Goal: Entertainment & Leisure: Browse casually

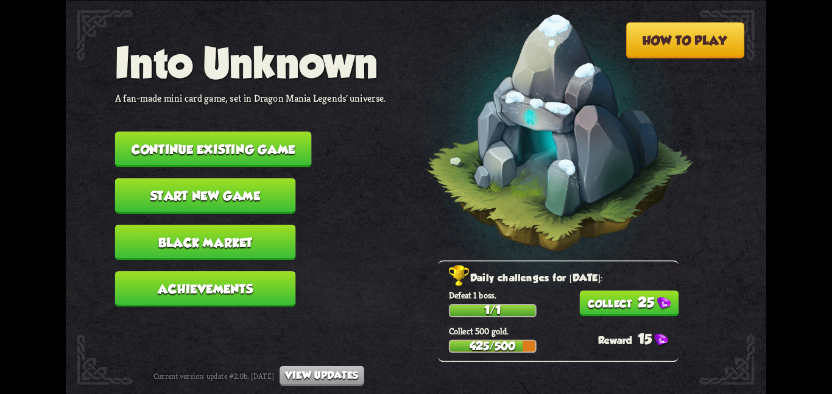
click at [179, 144] on button "Continue existing game" at bounding box center [213, 149] width 197 height 35
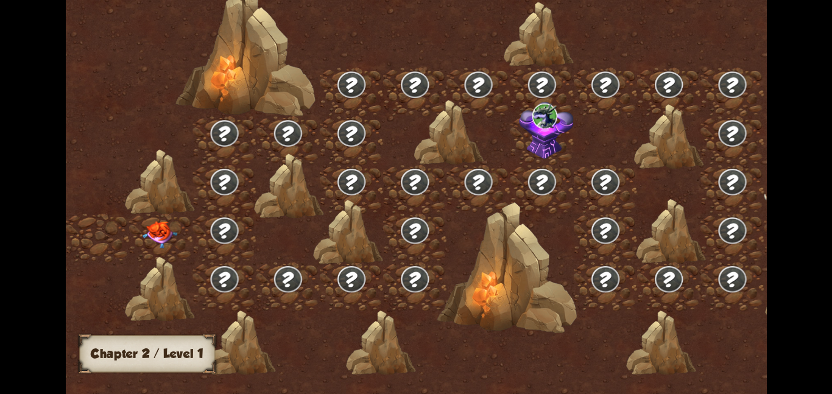
click at [153, 236] on img at bounding box center [160, 234] width 35 height 27
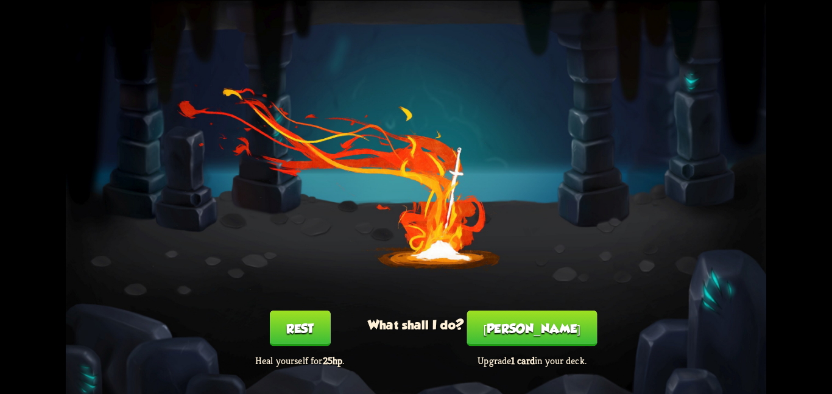
click at [311, 324] on button "Rest" at bounding box center [300, 328] width 61 height 35
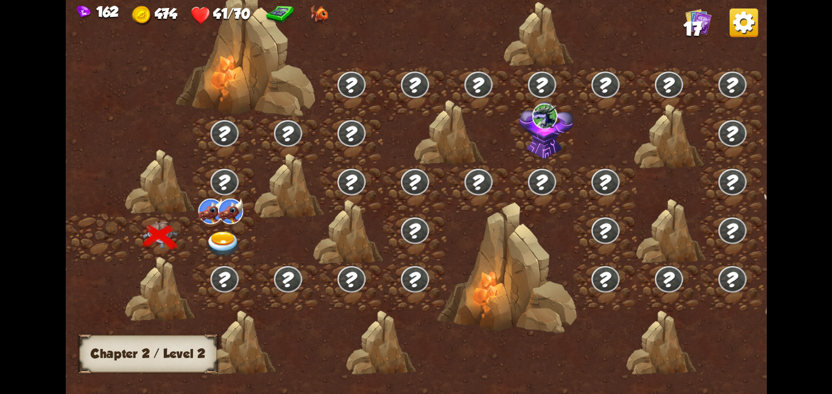
click at [211, 227] on div at bounding box center [224, 237] width 63 height 49
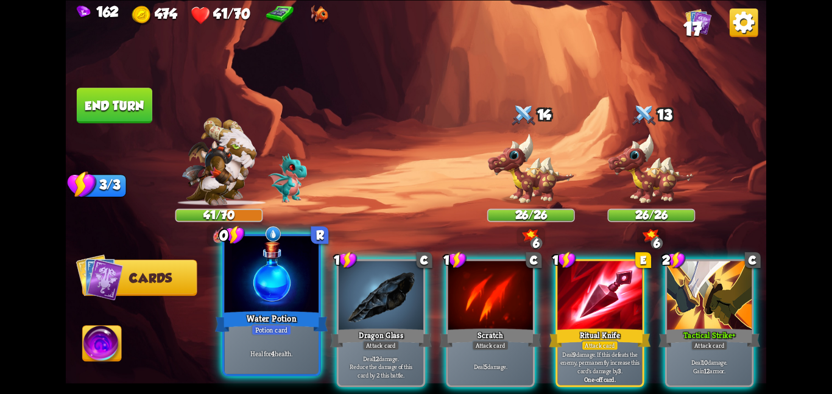
click at [300, 268] on div at bounding box center [271, 275] width 94 height 79
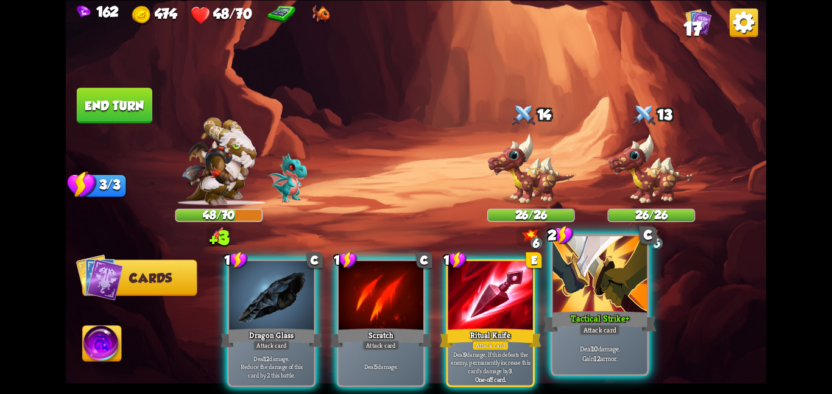
click at [630, 270] on div at bounding box center [600, 275] width 94 height 79
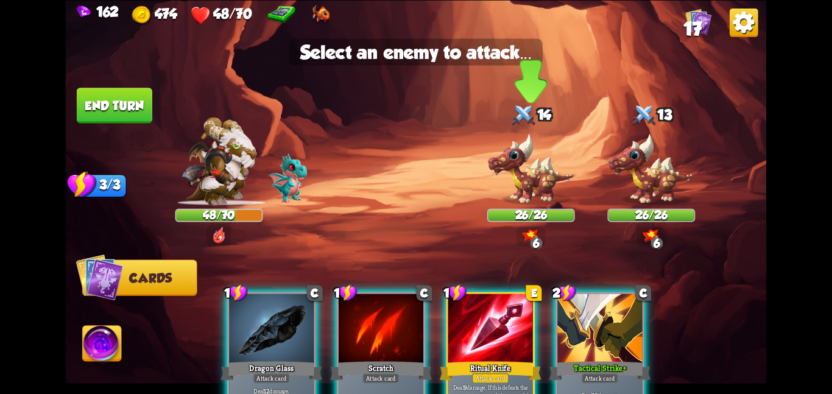
click at [547, 174] on img at bounding box center [531, 169] width 88 height 73
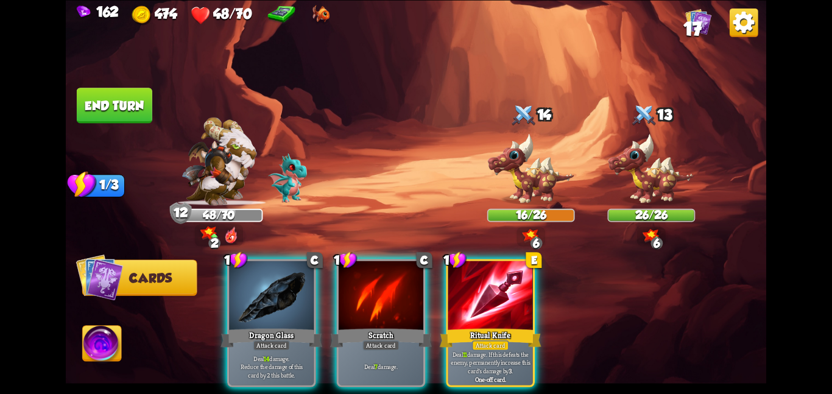
click at [110, 347] on img at bounding box center [102, 346] width 39 height 40
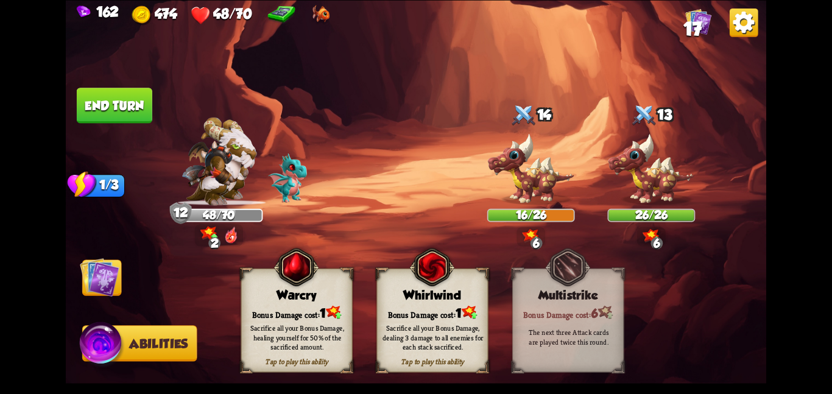
click at [396, 310] on div "Bonus Damage cost: 1" at bounding box center [432, 313] width 111 height 16
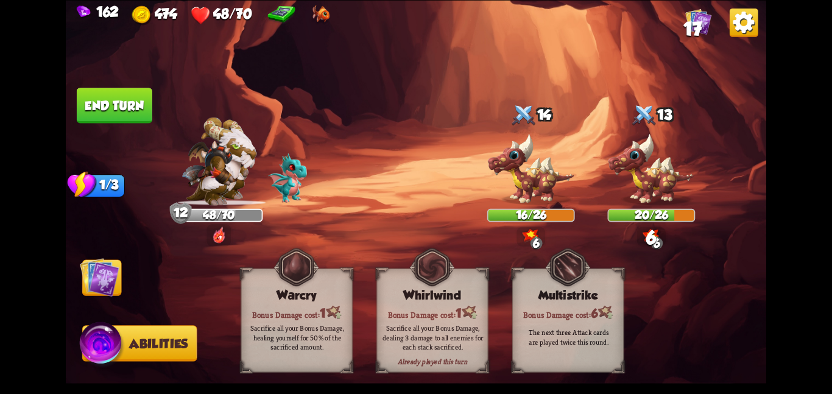
click at [104, 269] on img at bounding box center [100, 277] width 40 height 40
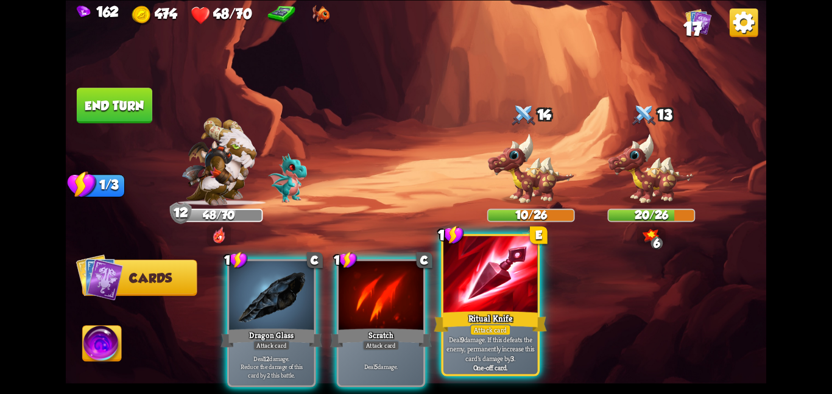
click at [469, 285] on div at bounding box center [491, 275] width 94 height 79
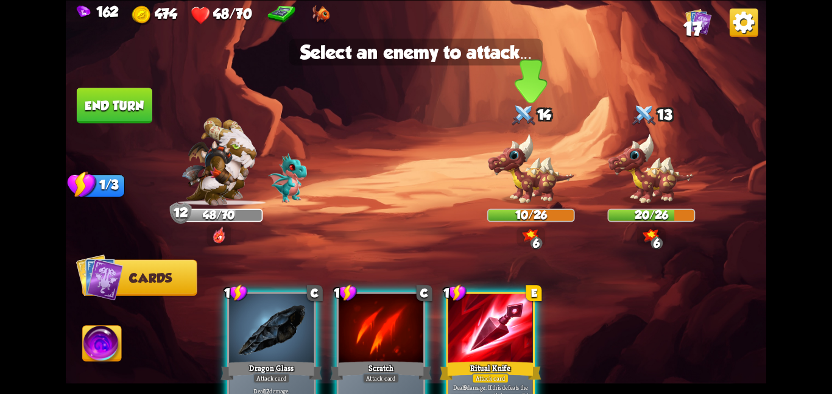
click at [511, 205] on img at bounding box center [531, 169] width 88 height 73
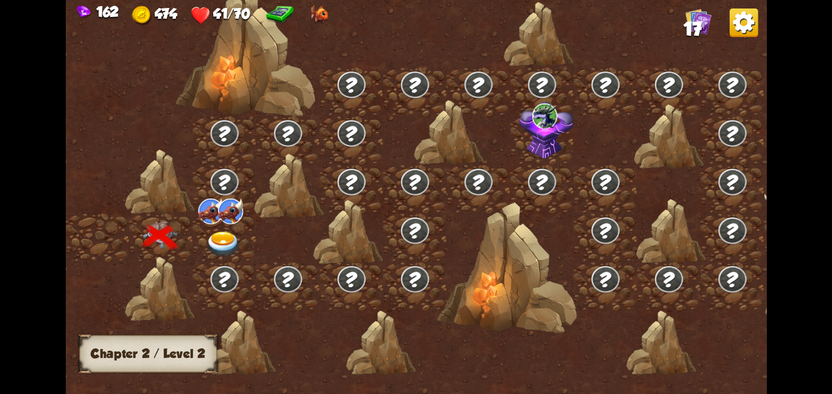
click at [224, 209] on img at bounding box center [230, 211] width 25 height 26
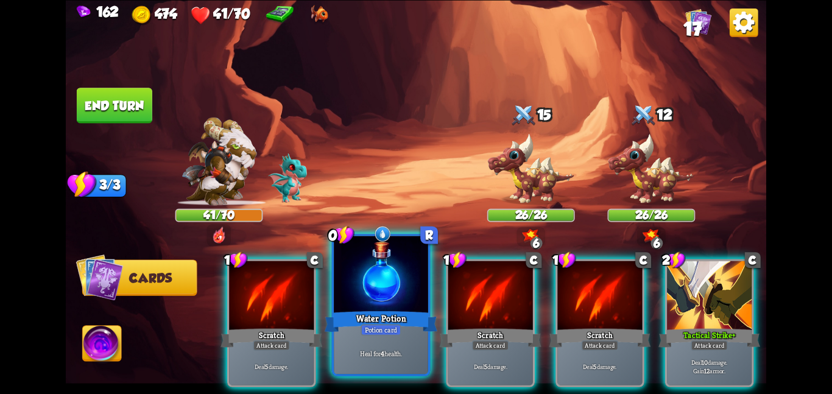
click at [403, 323] on div "Water Potion" at bounding box center [381, 321] width 113 height 25
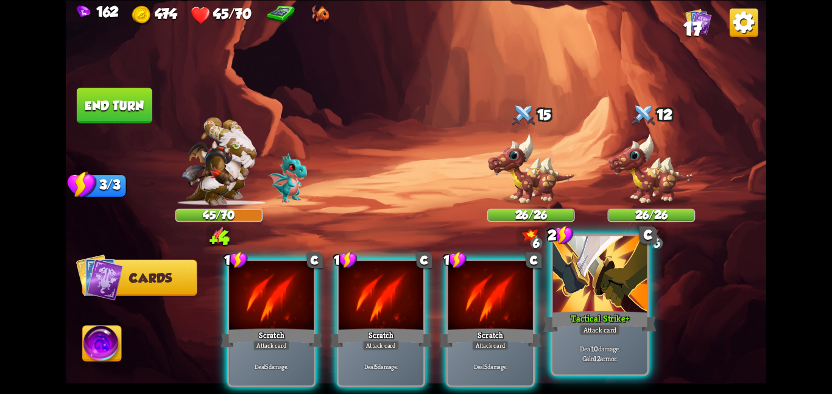
click at [584, 308] on div at bounding box center [600, 275] width 94 height 79
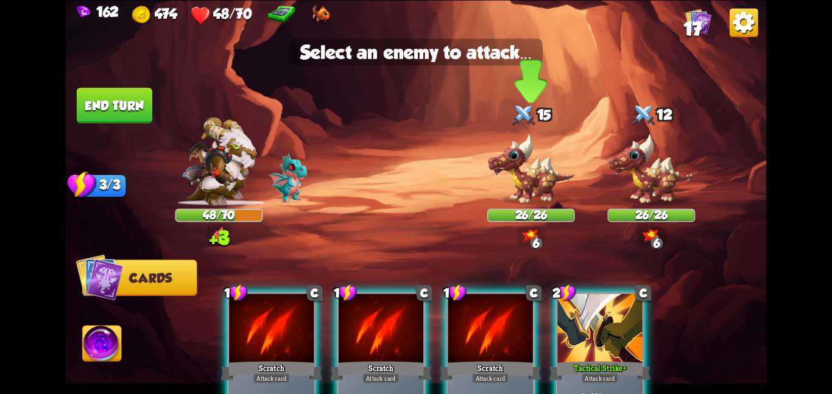
click at [517, 147] on img at bounding box center [531, 169] width 88 height 73
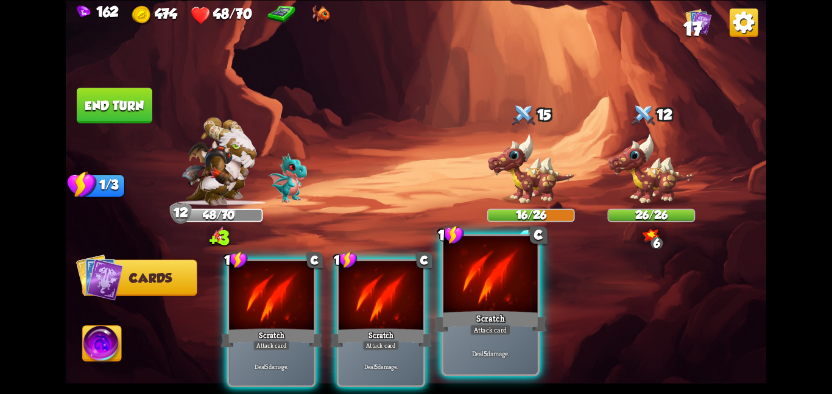
click at [472, 277] on div at bounding box center [491, 275] width 94 height 79
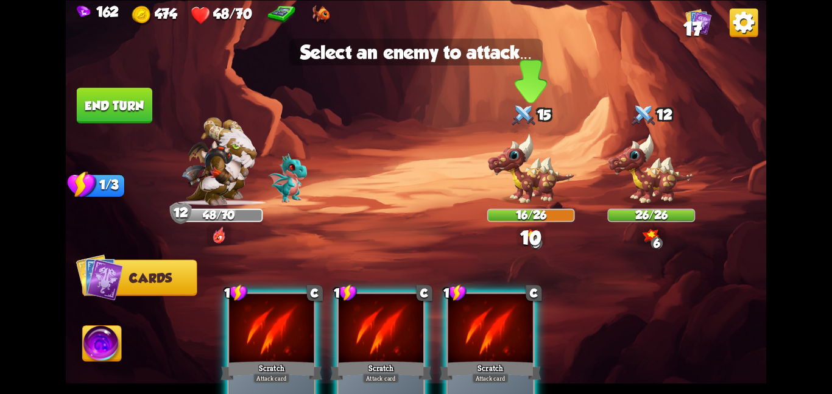
click at [523, 173] on img at bounding box center [531, 169] width 88 height 73
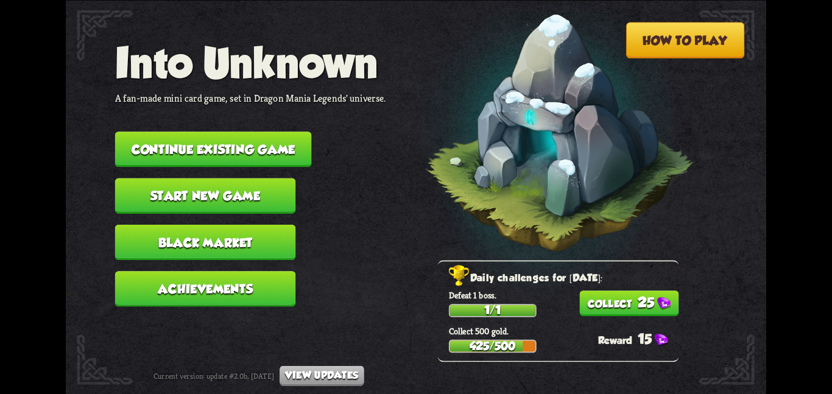
click at [606, 299] on button "25" at bounding box center [628, 304] width 99 height 26
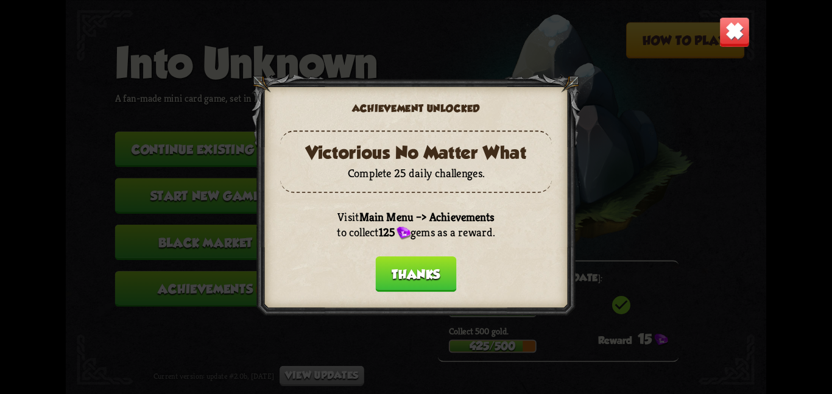
click at [414, 272] on button "Thanks" at bounding box center [416, 274] width 81 height 35
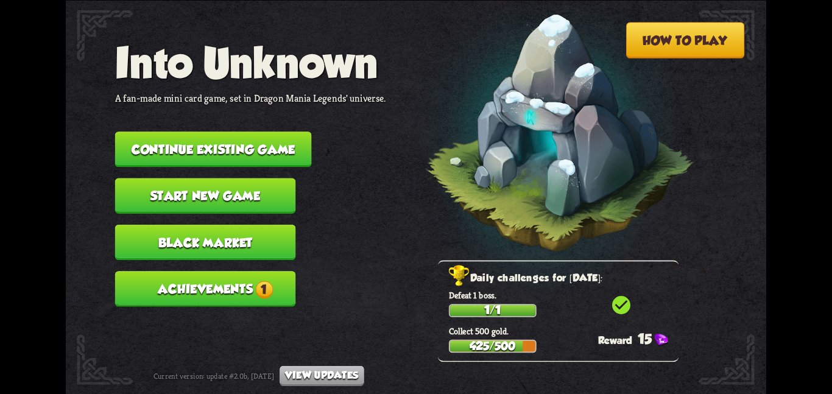
click at [289, 135] on button "Continue existing game" at bounding box center [213, 149] width 197 height 35
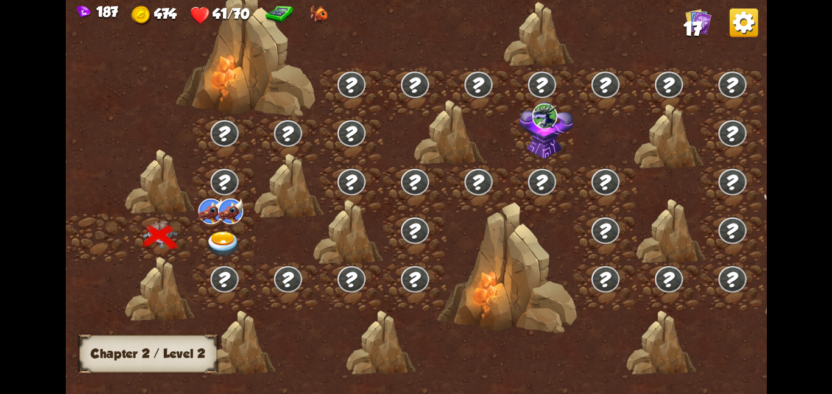
click at [235, 208] on img at bounding box center [230, 211] width 25 height 26
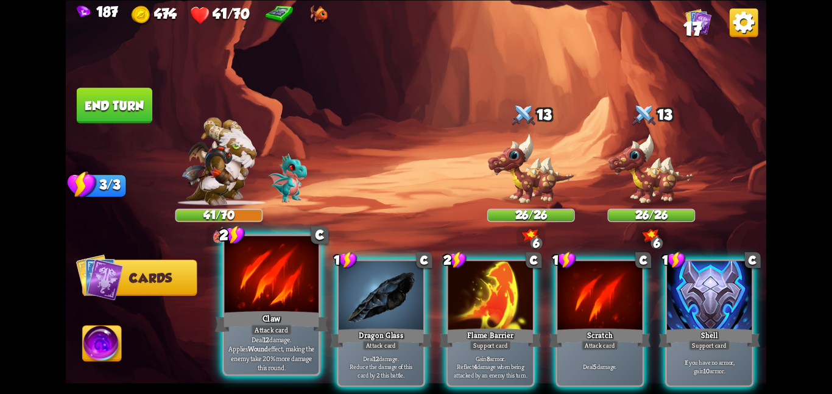
click at [245, 271] on div at bounding box center [271, 275] width 94 height 79
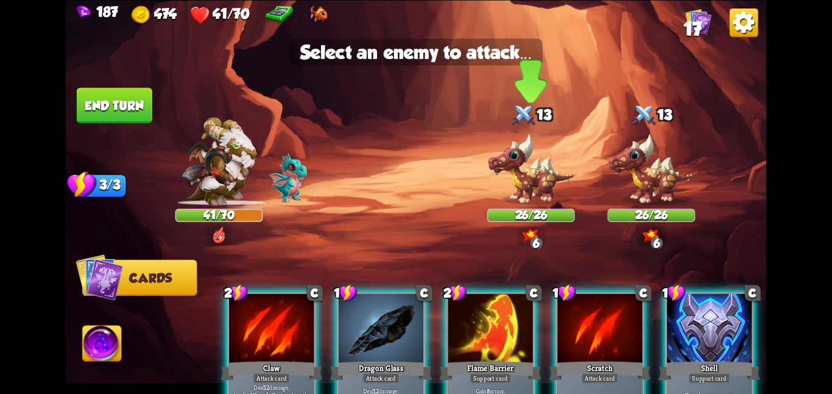
click at [494, 197] on img at bounding box center [531, 169] width 88 height 73
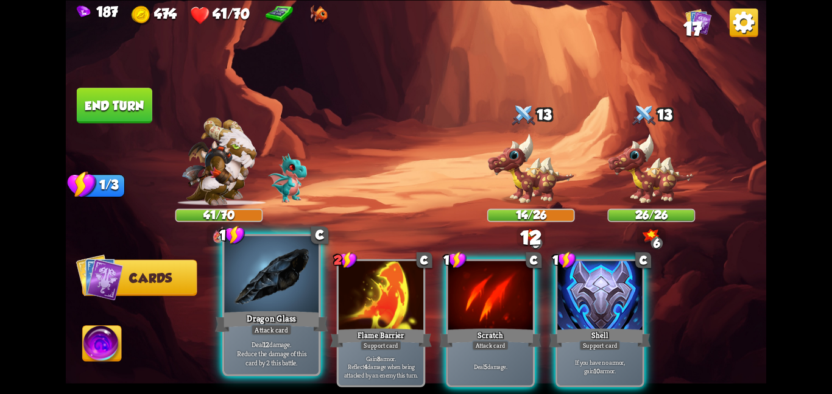
click at [296, 288] on div at bounding box center [271, 275] width 94 height 79
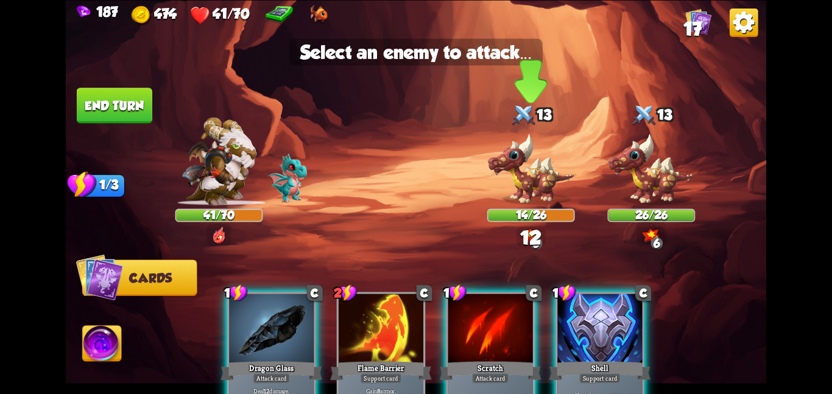
click at [525, 188] on img at bounding box center [531, 169] width 88 height 73
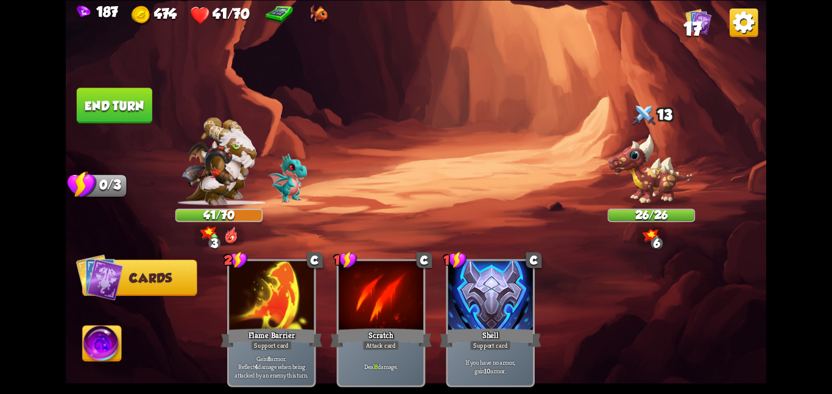
click at [143, 111] on button "End turn" at bounding box center [115, 105] width 76 height 35
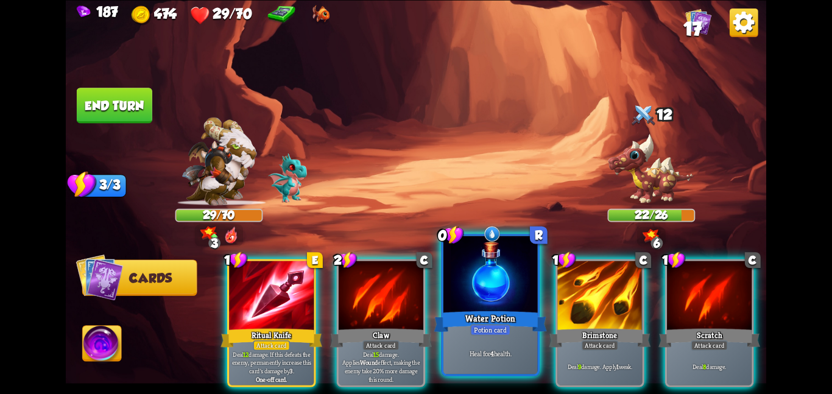
click at [453, 280] on div at bounding box center [491, 275] width 94 height 79
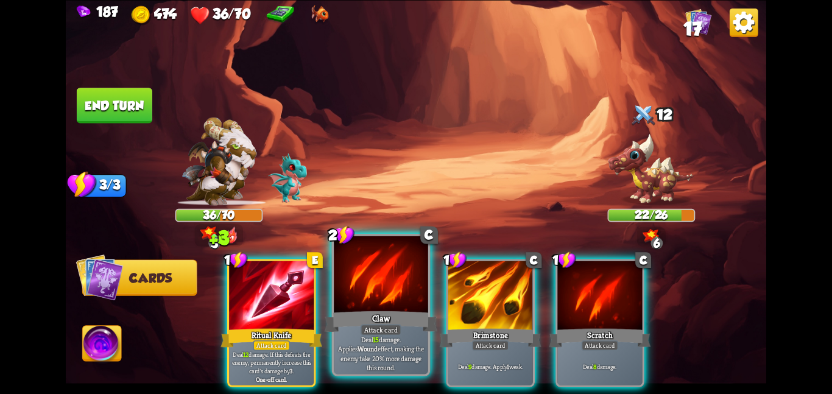
click at [370, 281] on div at bounding box center [381, 275] width 94 height 79
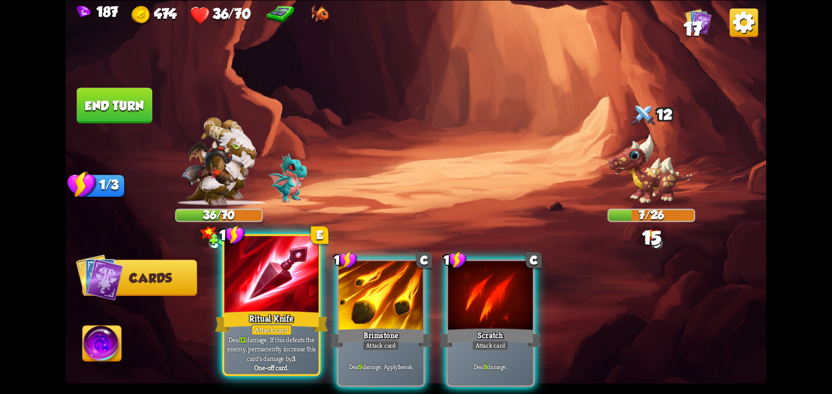
click at [285, 289] on div at bounding box center [271, 275] width 94 height 79
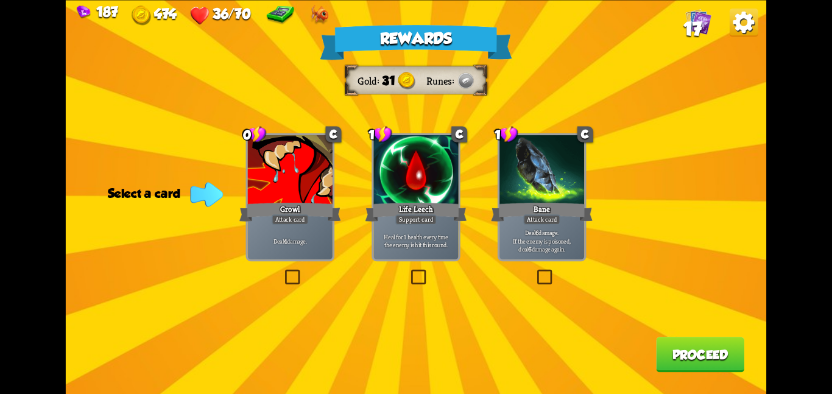
click at [327, 182] on div at bounding box center [290, 170] width 85 height 71
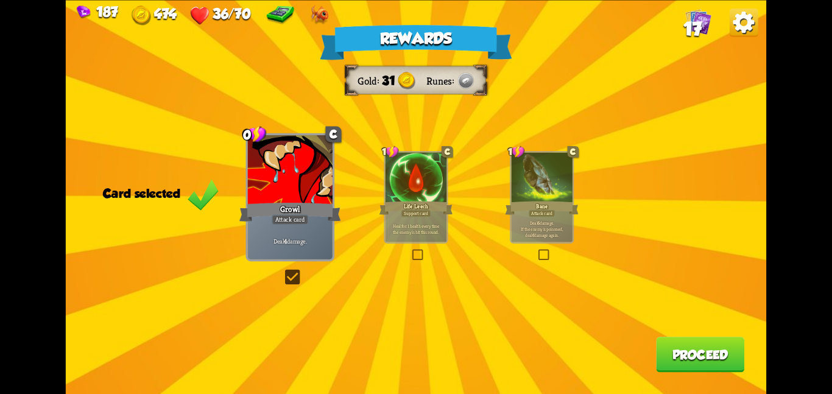
click at [693, 354] on button "Proceed" at bounding box center [700, 354] width 88 height 35
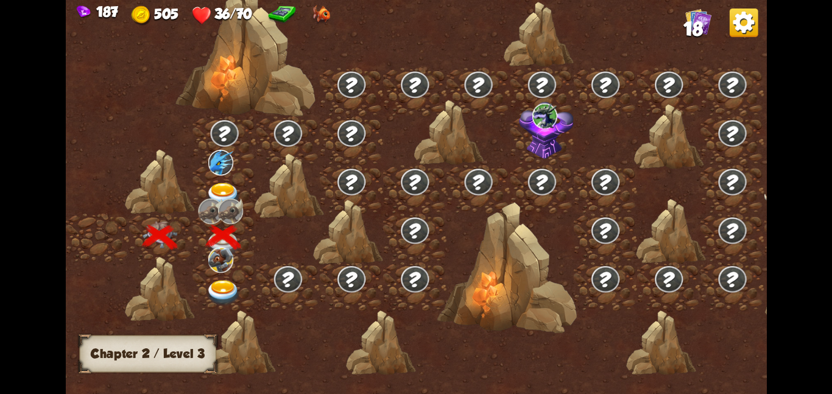
click at [242, 266] on div at bounding box center [224, 286] width 63 height 49
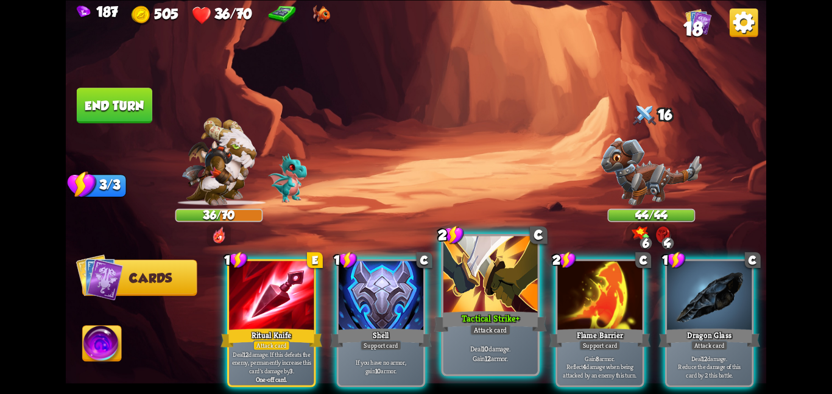
click at [508, 296] on div at bounding box center [491, 275] width 94 height 79
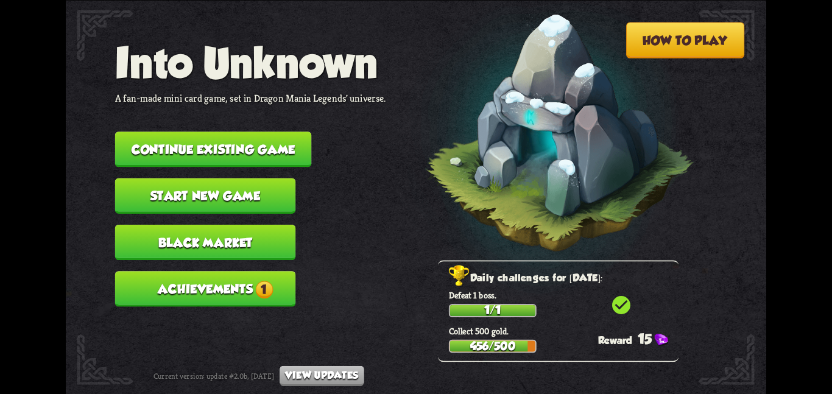
click at [203, 132] on button "Continue existing game" at bounding box center [213, 149] width 197 height 35
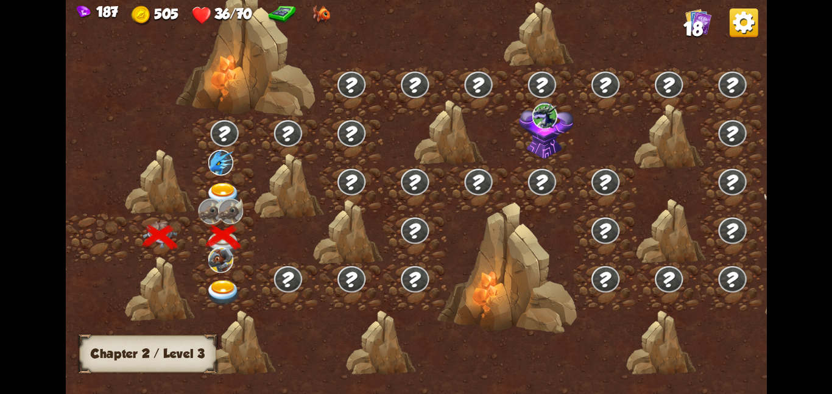
click at [221, 264] on img at bounding box center [220, 260] width 25 height 26
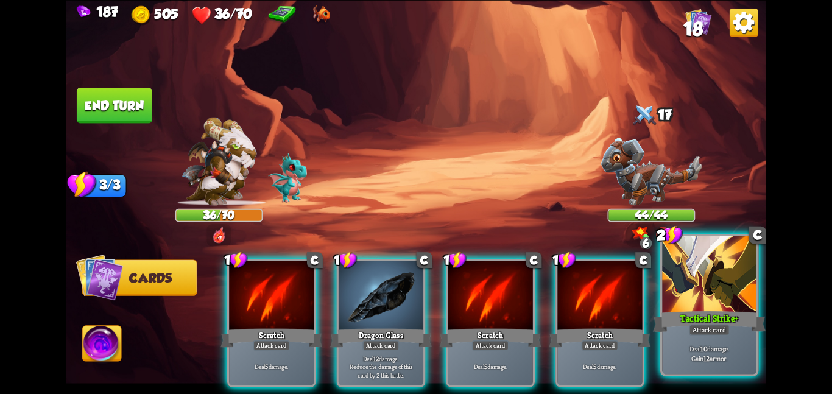
click at [689, 307] on div at bounding box center [709, 275] width 94 height 79
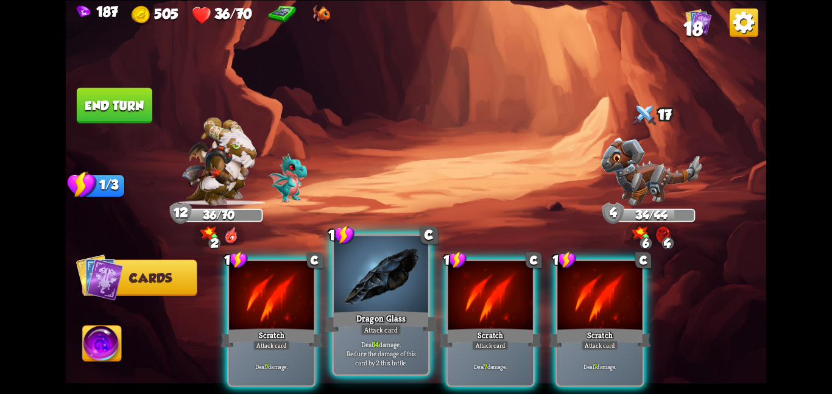
click at [378, 303] on div at bounding box center [381, 275] width 94 height 79
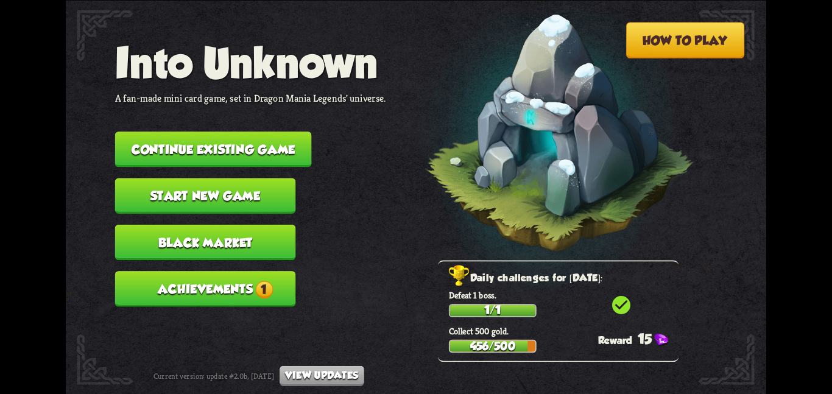
click at [285, 136] on button "Continue existing game" at bounding box center [213, 149] width 197 height 35
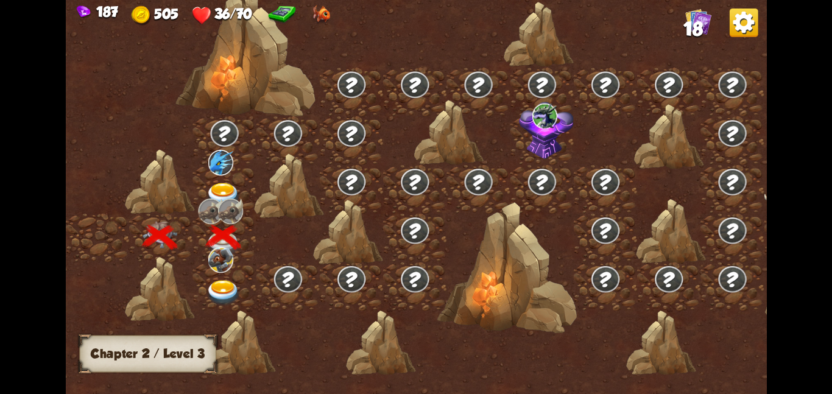
click at [210, 180] on div at bounding box center [224, 189] width 63 height 49
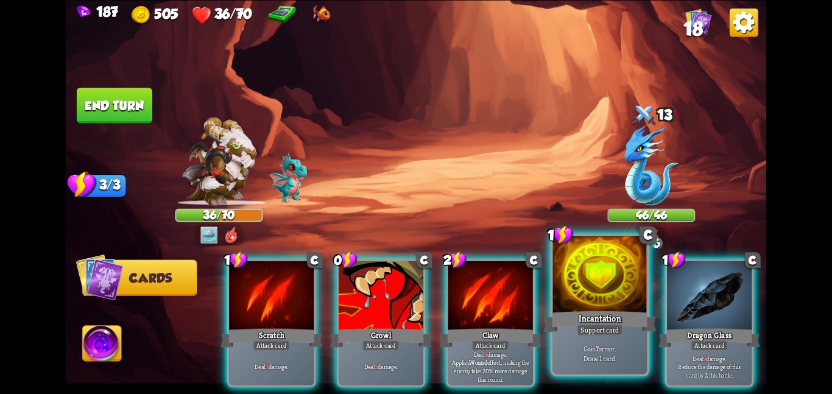
click at [574, 303] on div at bounding box center [600, 275] width 94 height 79
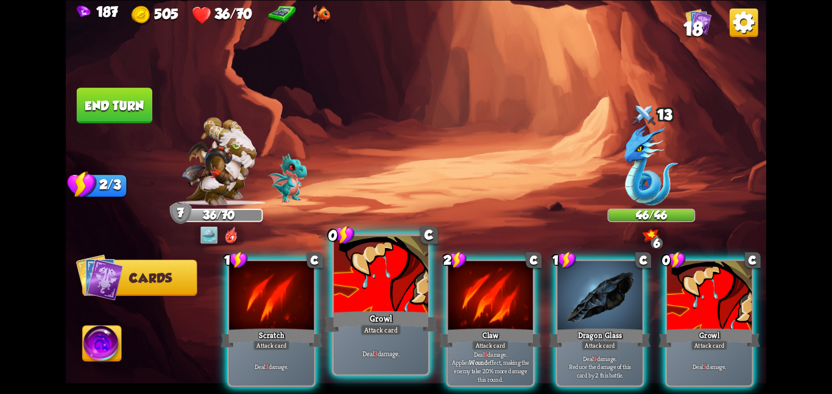
click at [348, 277] on div at bounding box center [381, 275] width 94 height 79
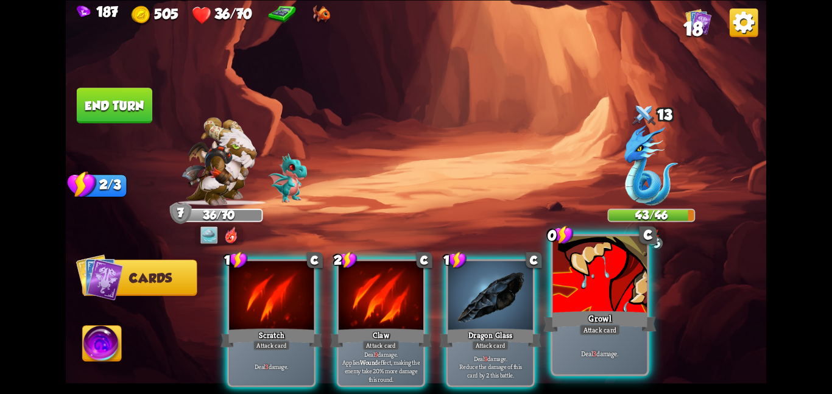
click at [600, 301] on div at bounding box center [600, 275] width 94 height 79
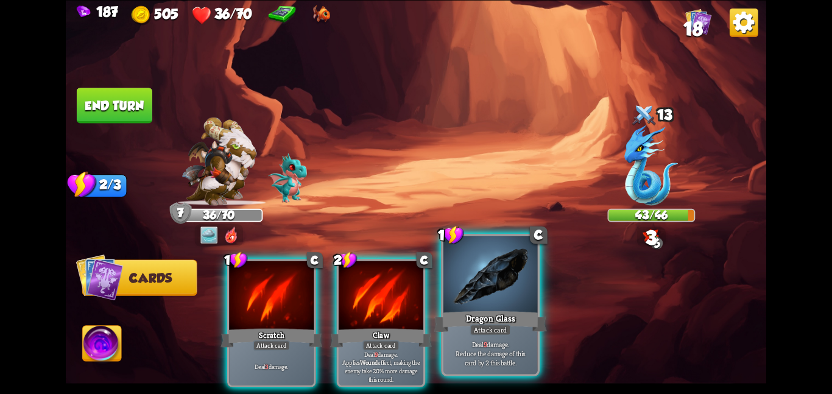
click at [479, 288] on div at bounding box center [491, 275] width 94 height 79
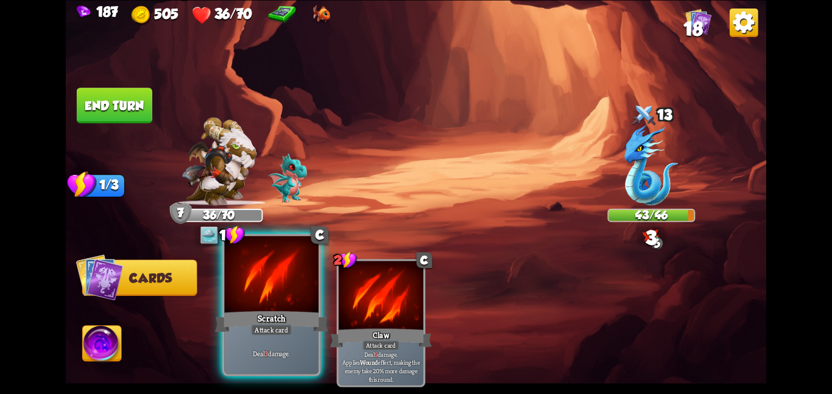
click at [260, 295] on div at bounding box center [271, 275] width 94 height 79
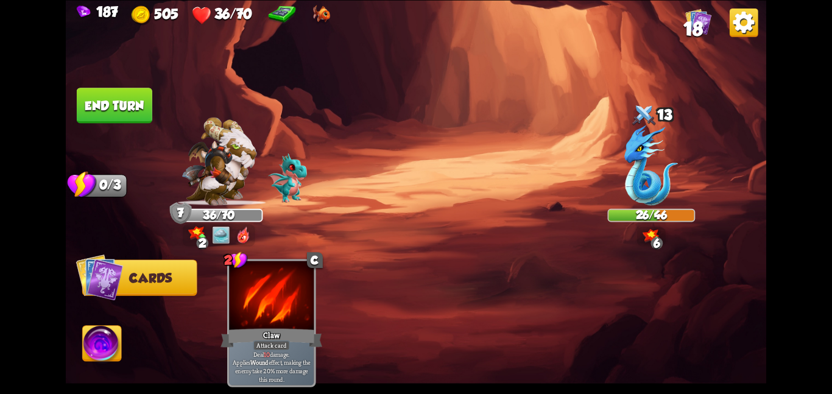
click at [124, 113] on button "End turn" at bounding box center [115, 105] width 76 height 35
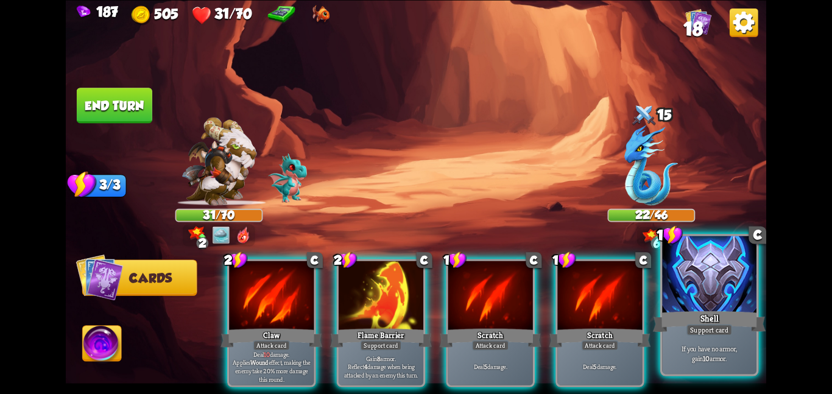
click at [693, 303] on div at bounding box center [709, 275] width 94 height 79
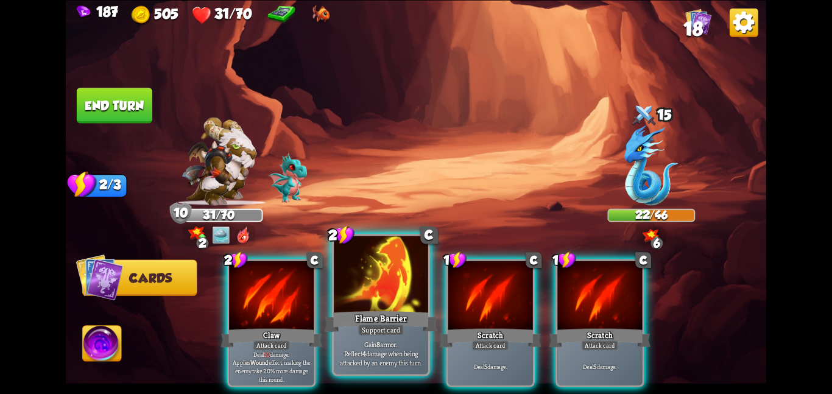
click at [355, 311] on div "Flame Barrier" at bounding box center [381, 321] width 113 height 25
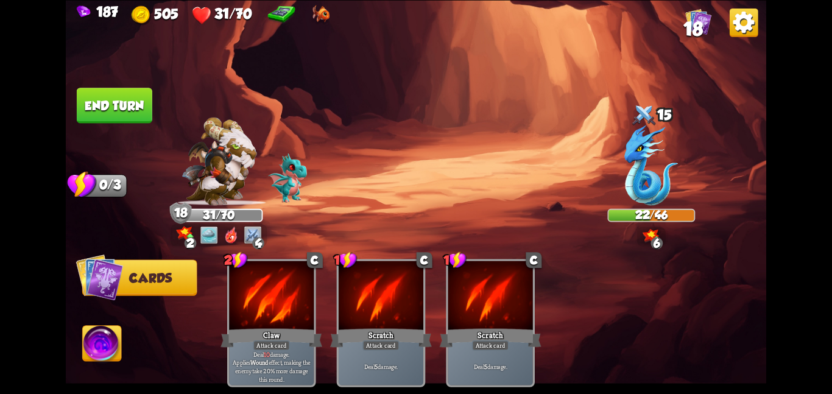
click at [116, 101] on button "End turn" at bounding box center [115, 105] width 76 height 35
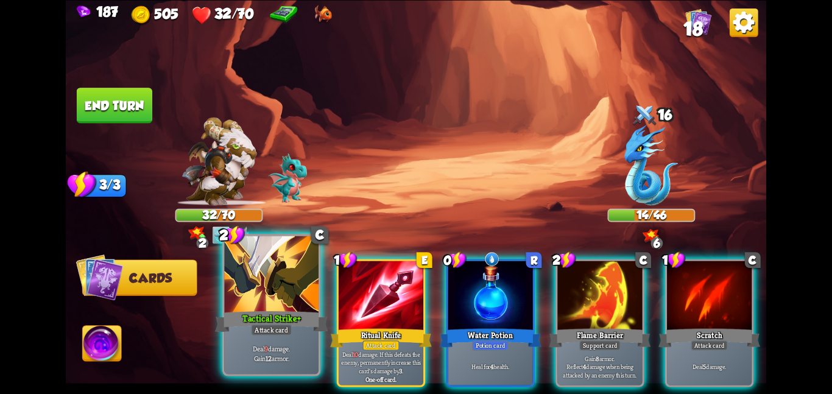
click at [282, 331] on div "Attack card" at bounding box center [271, 330] width 41 height 12
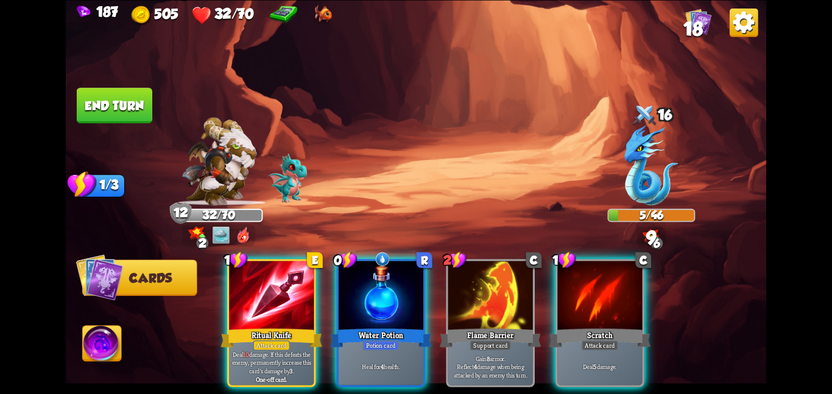
click at [282, 340] on div "Attack card" at bounding box center [271, 345] width 37 height 10
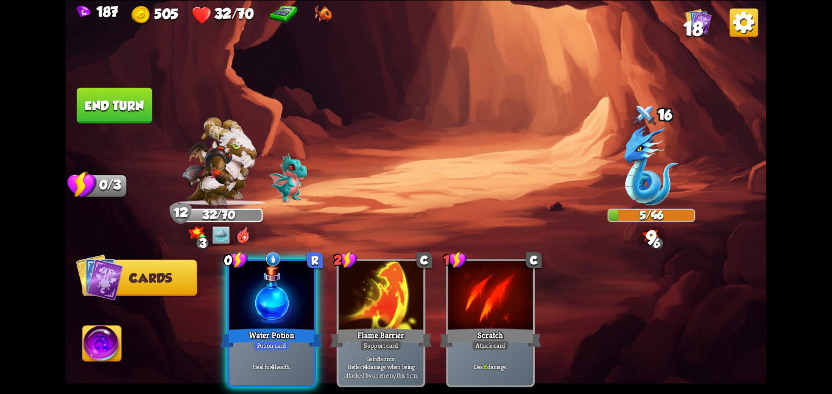
click at [282, 340] on div "Potion card" at bounding box center [271, 345] width 37 height 10
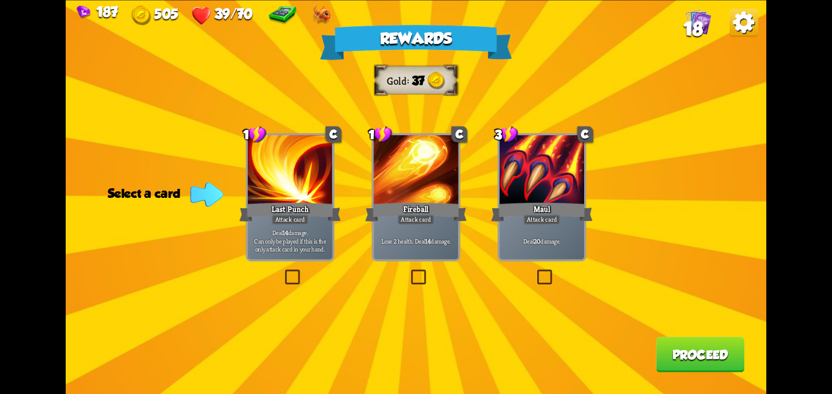
click at [328, 213] on div "Last Punch" at bounding box center [290, 211] width 102 height 23
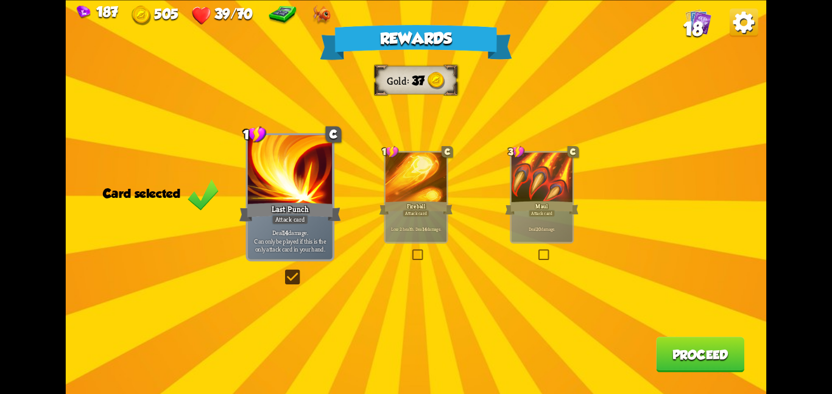
click at [328, 213] on div "Last Punch" at bounding box center [290, 211] width 102 height 23
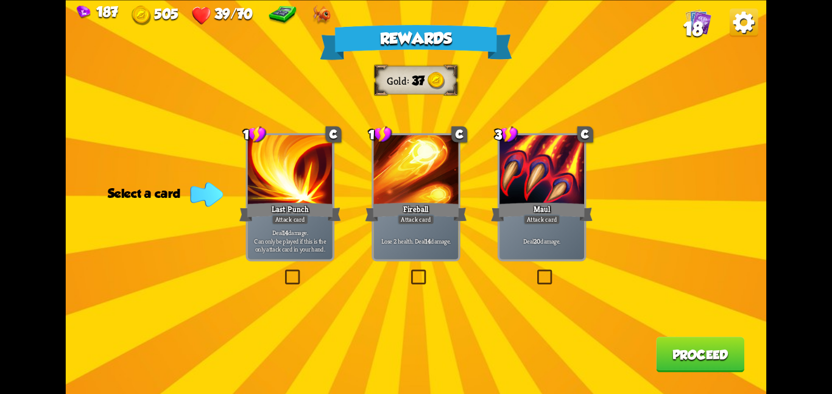
click at [420, 218] on div "Attack card" at bounding box center [416, 219] width 37 height 10
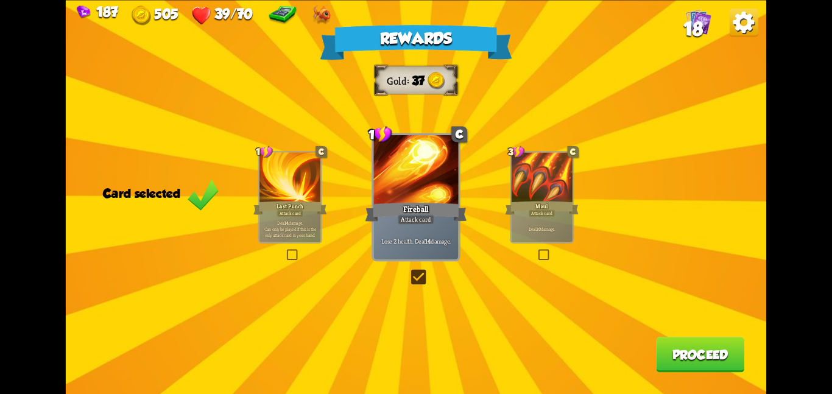
click at [684, 353] on button "Proceed" at bounding box center [700, 354] width 88 height 35
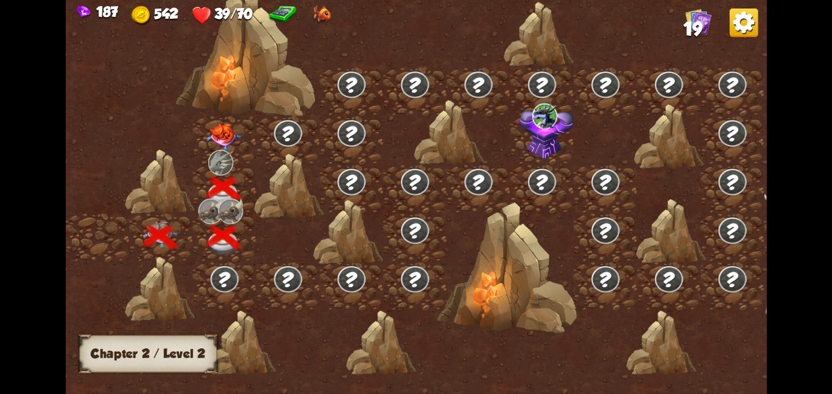
click at [241, 142] on div at bounding box center [224, 140] width 63 height 49
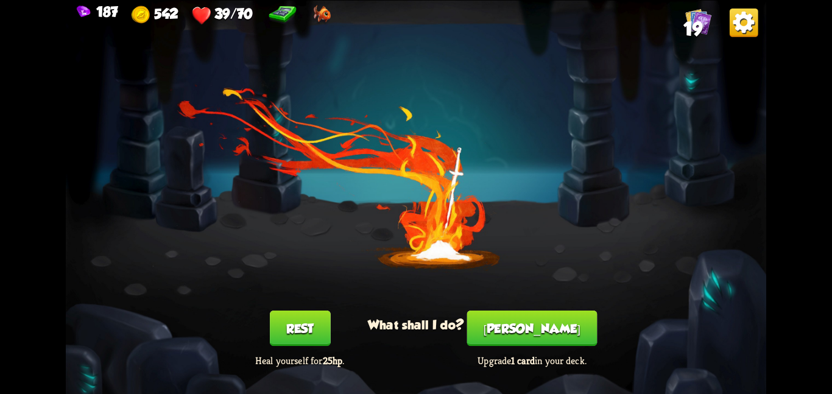
click at [293, 316] on button "Rest" at bounding box center [300, 328] width 61 height 35
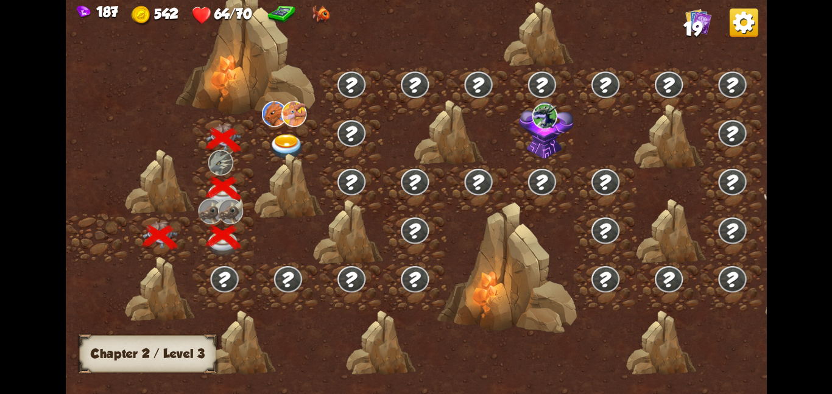
click at [260, 147] on div at bounding box center [288, 140] width 63 height 49
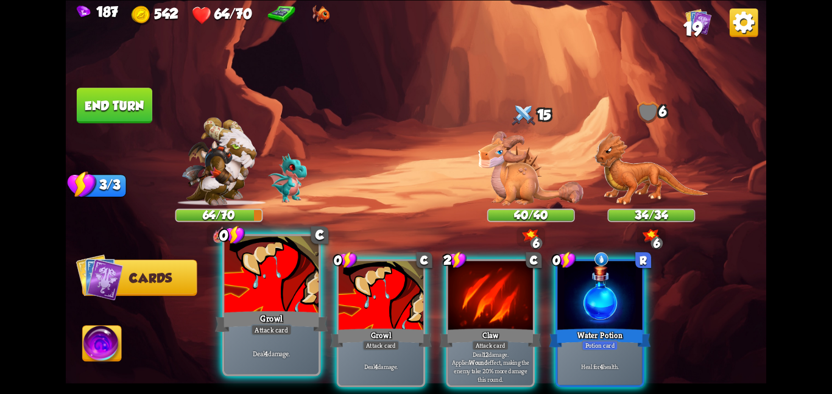
click at [295, 288] on div at bounding box center [271, 275] width 94 height 79
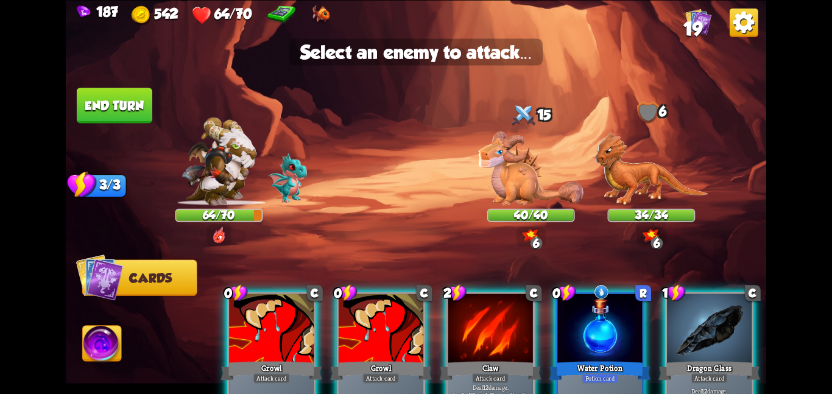
click at [466, 194] on img at bounding box center [416, 197] width 701 height 394
click at [502, 182] on img at bounding box center [530, 168] width 105 height 74
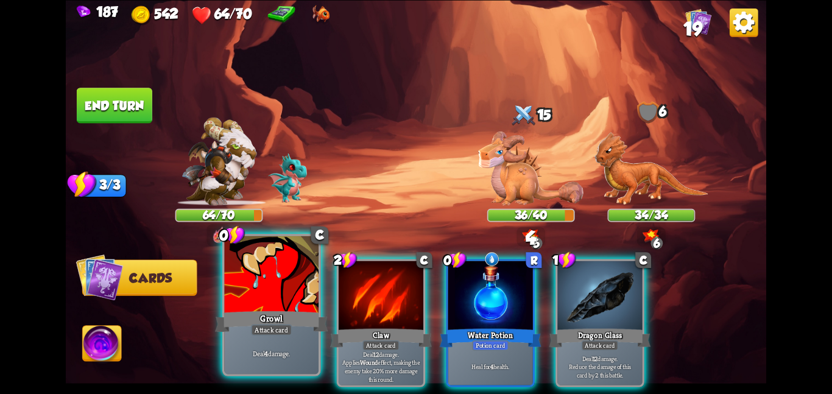
click at [227, 311] on div "Growl" at bounding box center [271, 321] width 113 height 25
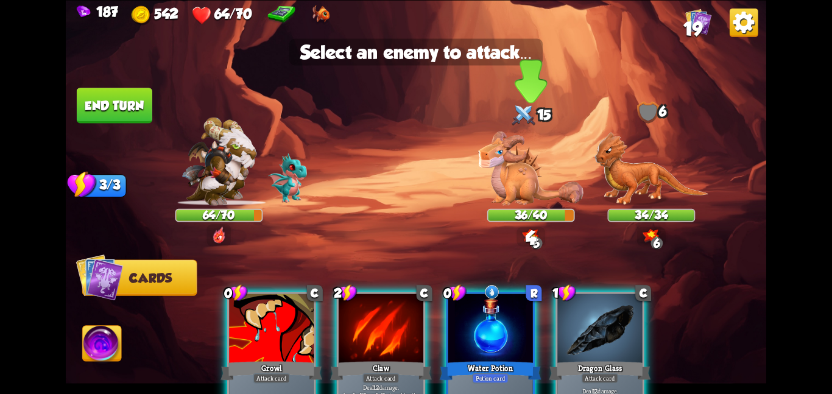
click at [498, 146] on img at bounding box center [530, 168] width 105 height 74
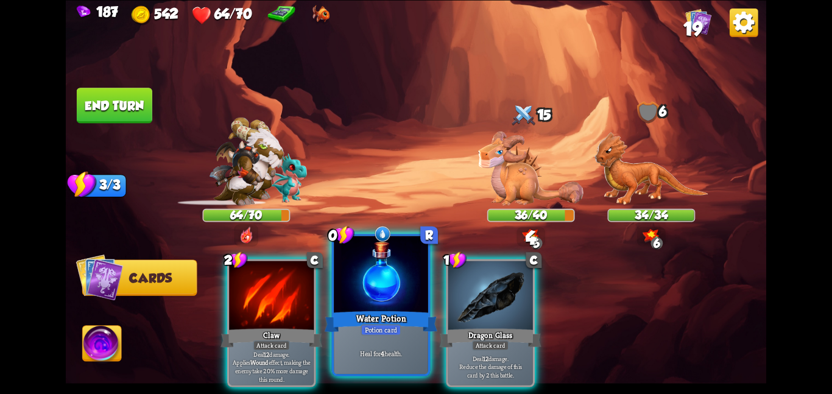
click at [370, 297] on div at bounding box center [381, 275] width 94 height 79
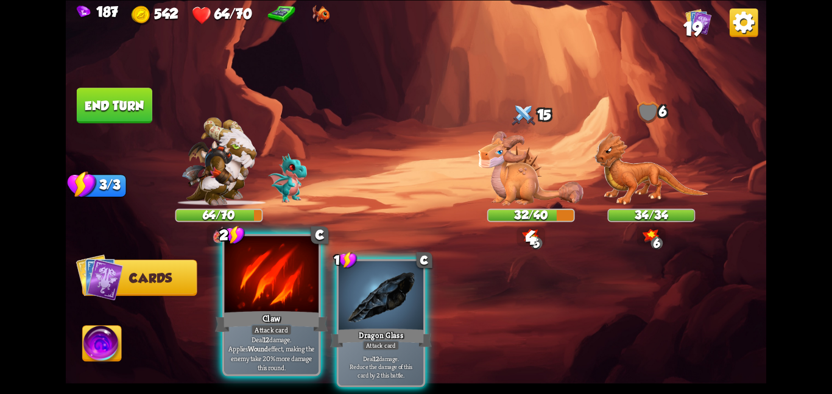
click at [254, 302] on div at bounding box center [271, 275] width 94 height 79
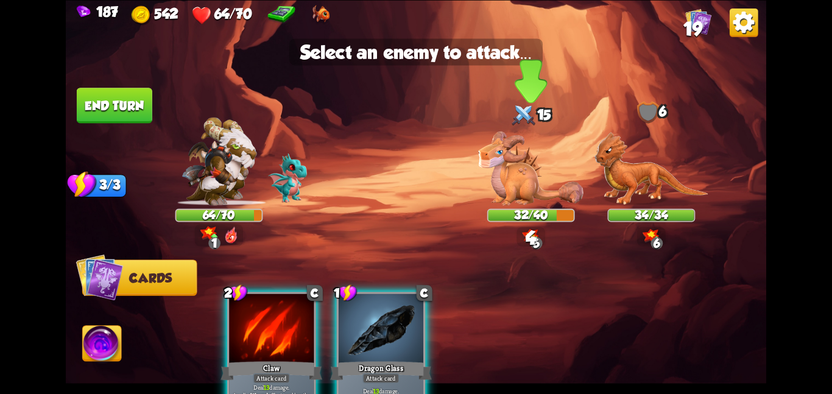
click at [501, 171] on img at bounding box center [530, 168] width 105 height 74
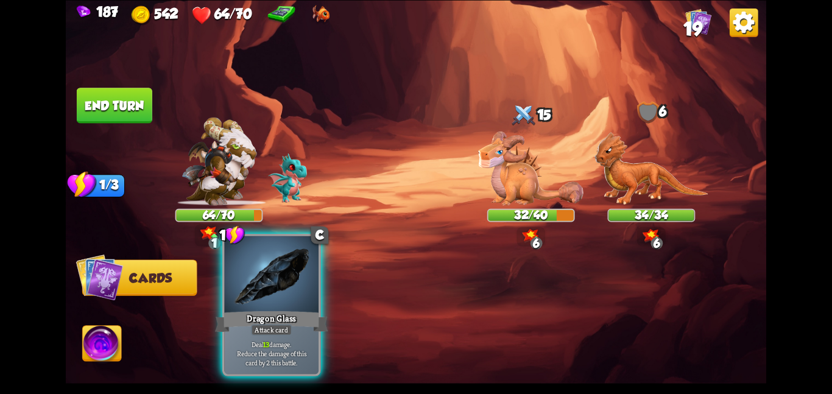
click at [306, 265] on div at bounding box center [271, 275] width 94 height 79
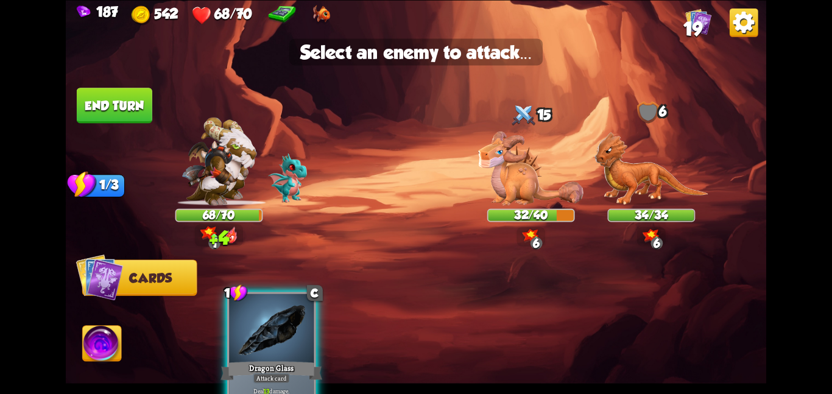
click at [457, 194] on img at bounding box center [416, 197] width 701 height 394
click at [486, 182] on img at bounding box center [530, 168] width 105 height 74
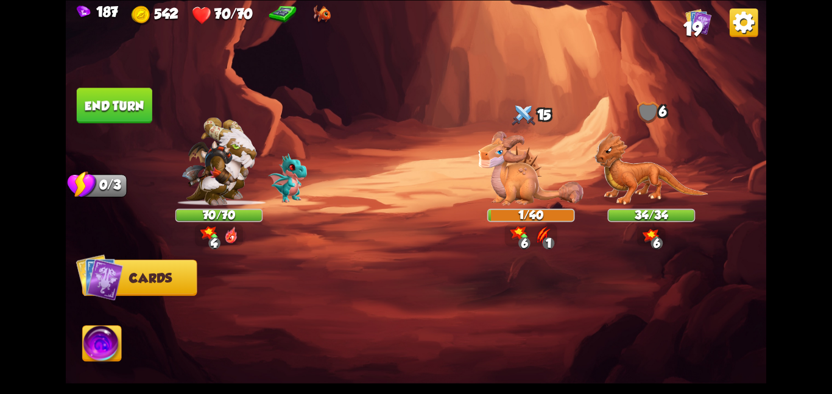
click at [123, 94] on button "End turn" at bounding box center [115, 105] width 76 height 35
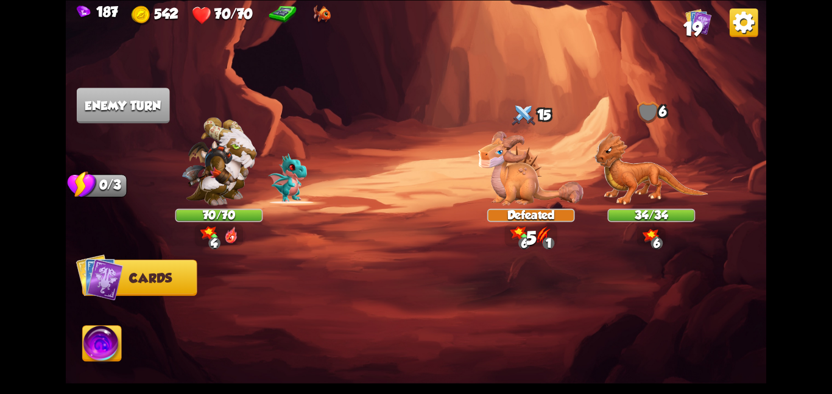
click at [742, 26] on img at bounding box center [744, 22] width 29 height 29
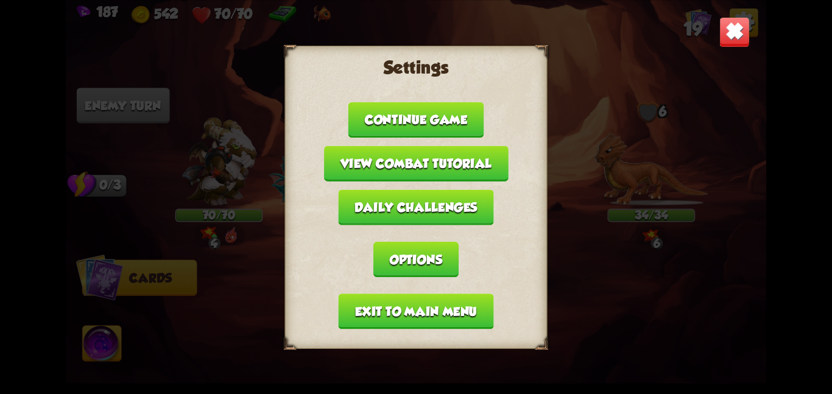
click at [464, 110] on button "Continue game" at bounding box center [416, 119] width 135 height 35
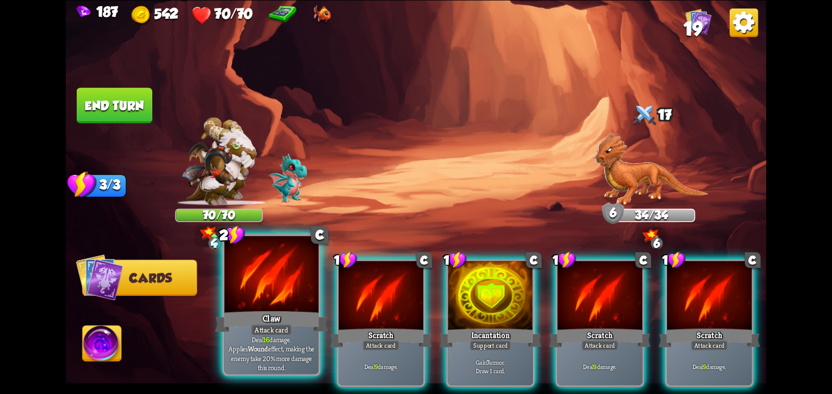
click at [302, 313] on div "Claw" at bounding box center [271, 321] width 113 height 25
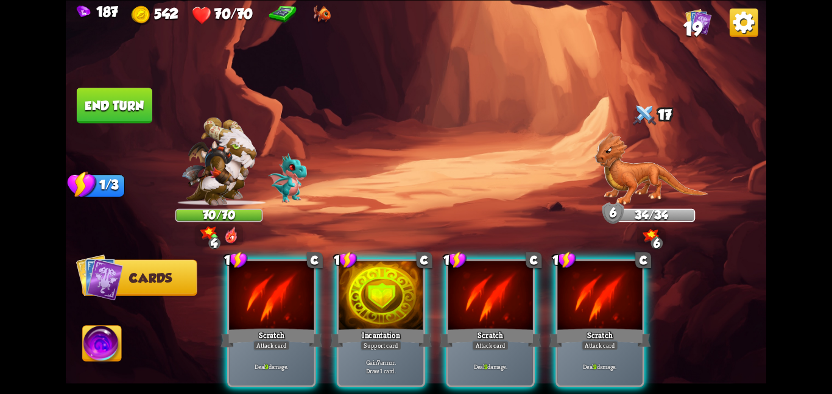
click at [302, 327] on div "Scratch" at bounding box center [272, 338] width 102 height 23
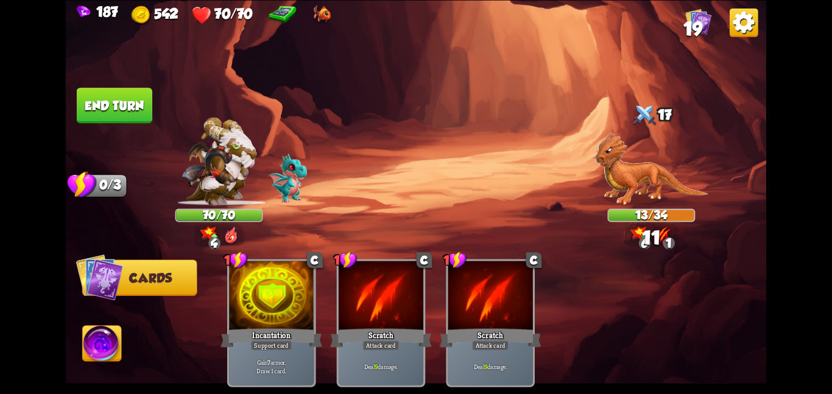
click at [113, 347] on img at bounding box center [102, 346] width 39 height 40
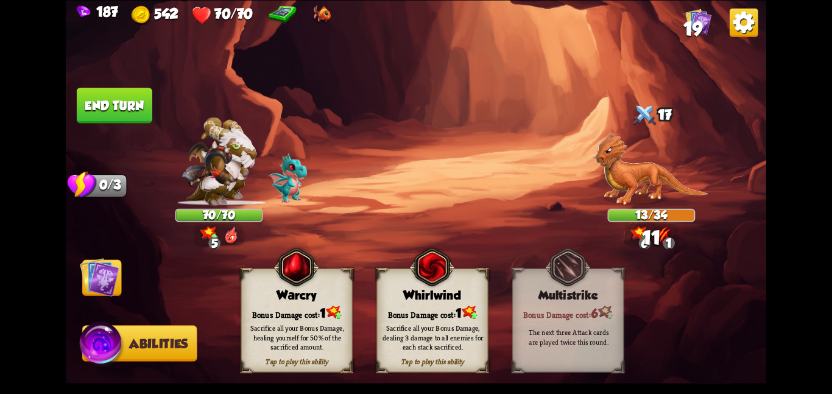
click at [470, 317] on div "Sacrifice all your Bonus Damage, dealing 3 damage to all enemies for each stack…" at bounding box center [432, 338] width 111 height 44
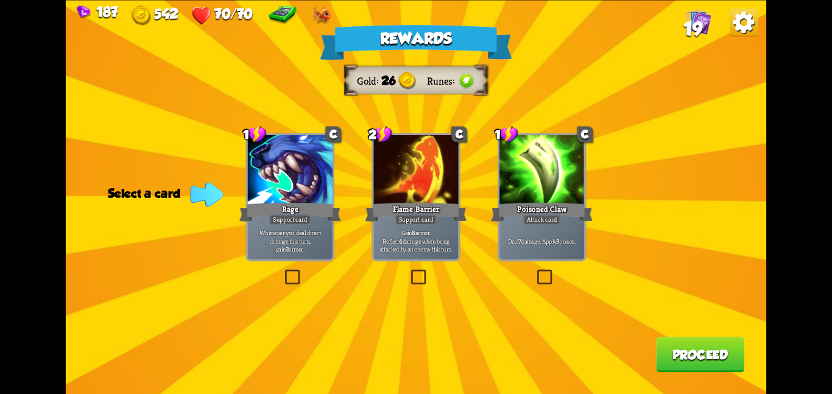
click at [517, 208] on div "Poisoned Claw" at bounding box center [542, 211] width 102 height 23
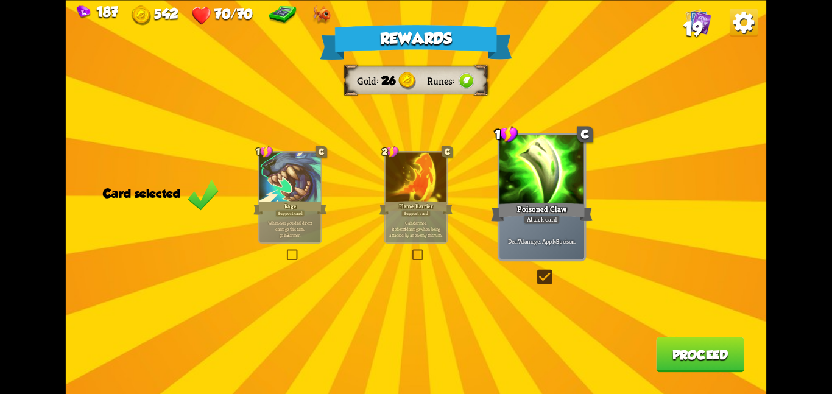
click at [665, 348] on button "Proceed" at bounding box center [700, 354] width 88 height 35
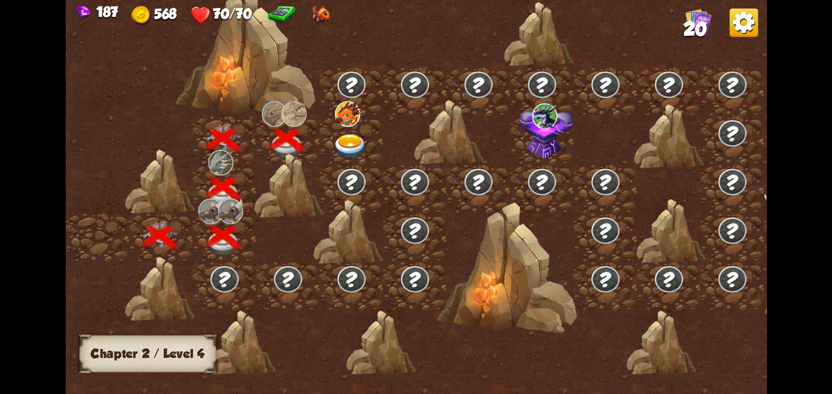
click at [365, 143] on img at bounding box center [350, 146] width 35 height 26
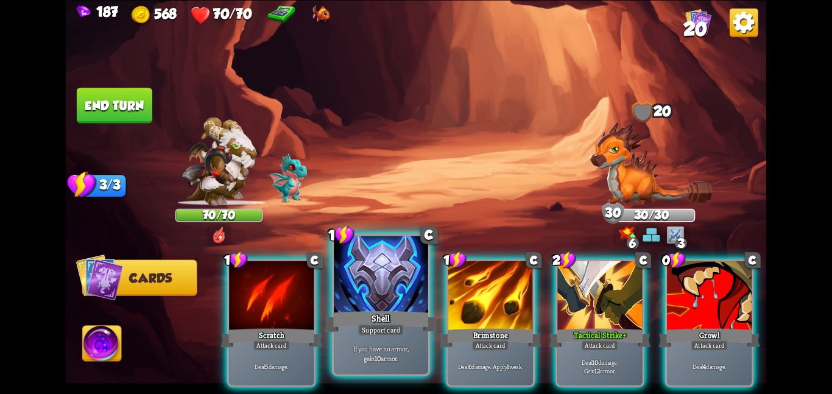
click at [371, 272] on div at bounding box center [381, 275] width 94 height 79
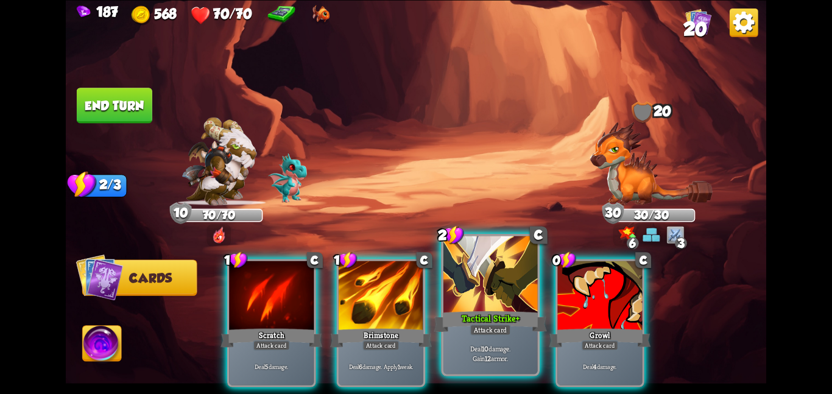
click at [504, 280] on div at bounding box center [491, 275] width 94 height 79
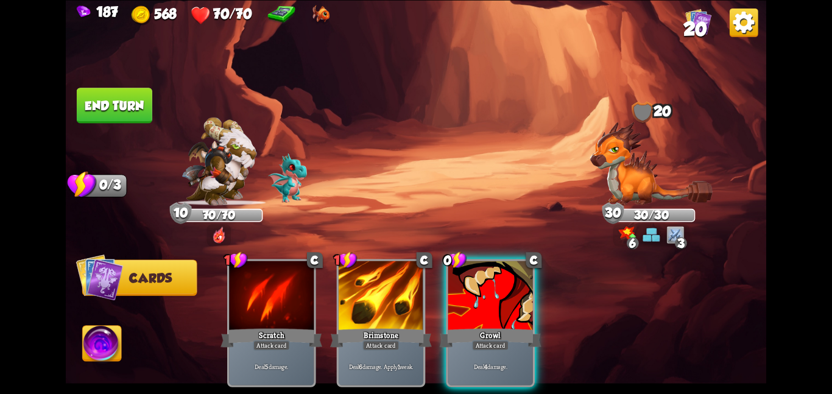
click at [504, 280] on div at bounding box center [490, 296] width 85 height 71
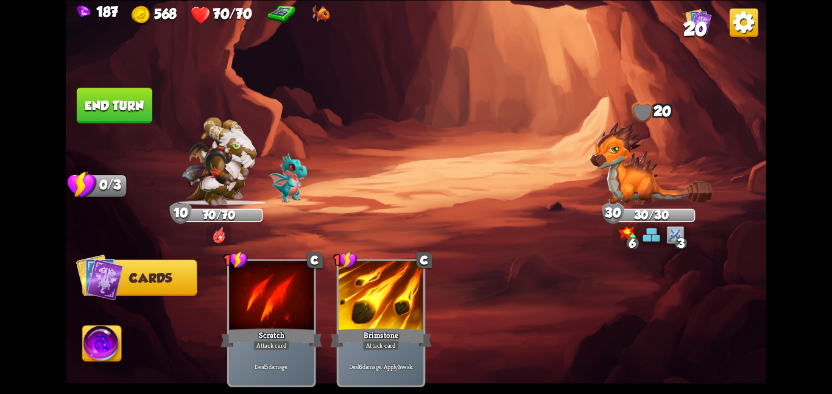
click at [504, 280] on div "1 C Scratch Attack card Deal 5 damage. 1 C Brimstone Attack card Deal 6 damage.…" at bounding box center [486, 306] width 561 height 175
click at [116, 105] on button "End turn" at bounding box center [115, 105] width 76 height 35
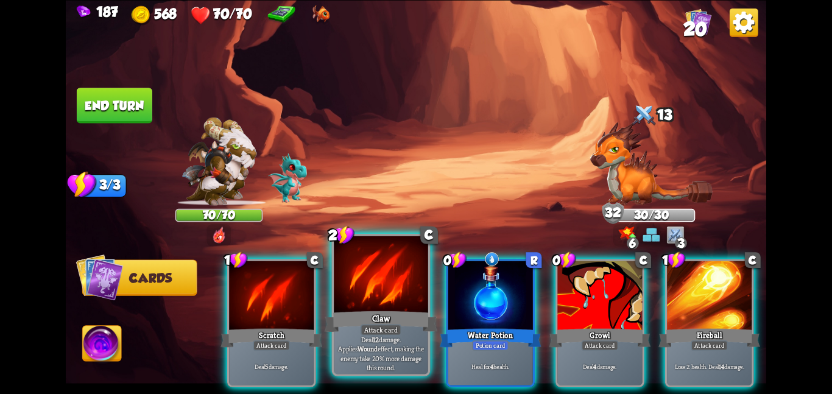
click at [350, 281] on div at bounding box center [381, 275] width 94 height 79
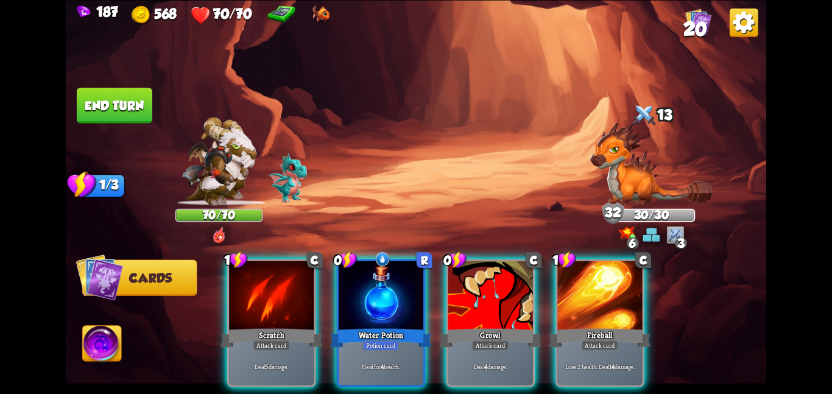
click at [350, 281] on div "1 C Scratch Attack card Deal 5 damage. 0 R Water Potion Potion card Heal for 4 …" at bounding box center [486, 306] width 561 height 175
click at [350, 281] on div at bounding box center [381, 296] width 85 height 71
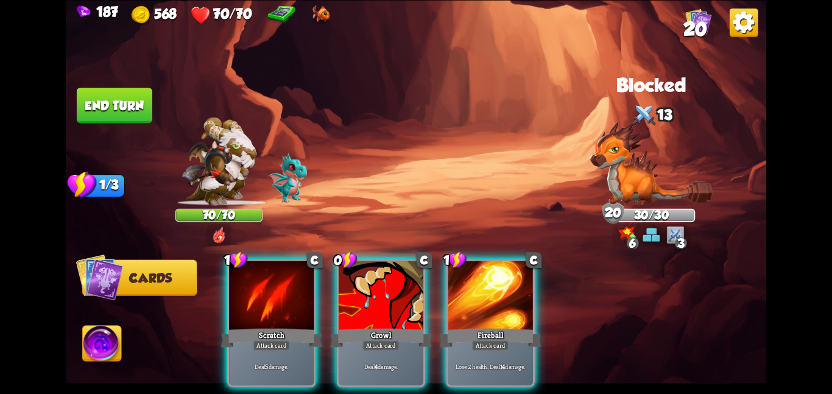
click at [350, 281] on div at bounding box center [381, 296] width 85 height 71
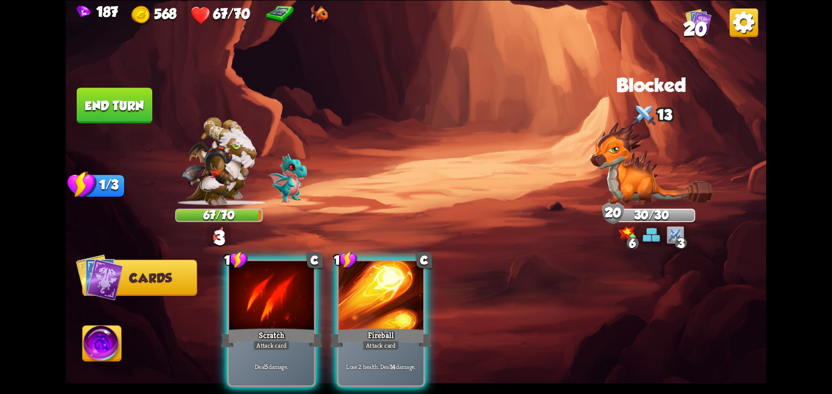
click at [350, 281] on div at bounding box center [381, 296] width 85 height 71
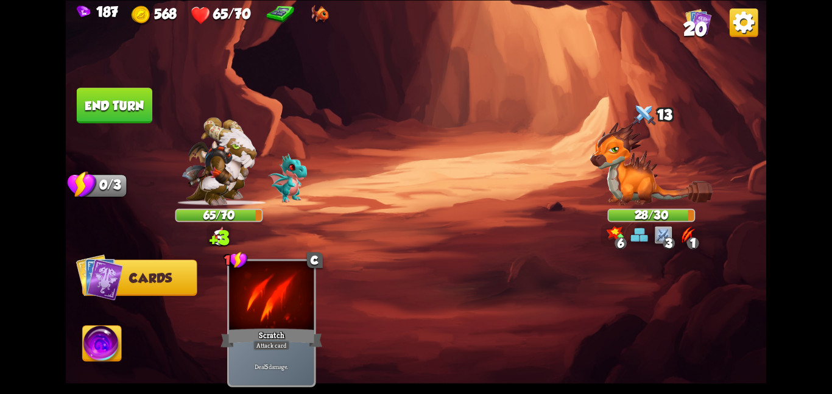
click at [131, 99] on button "End turn" at bounding box center [115, 105] width 76 height 35
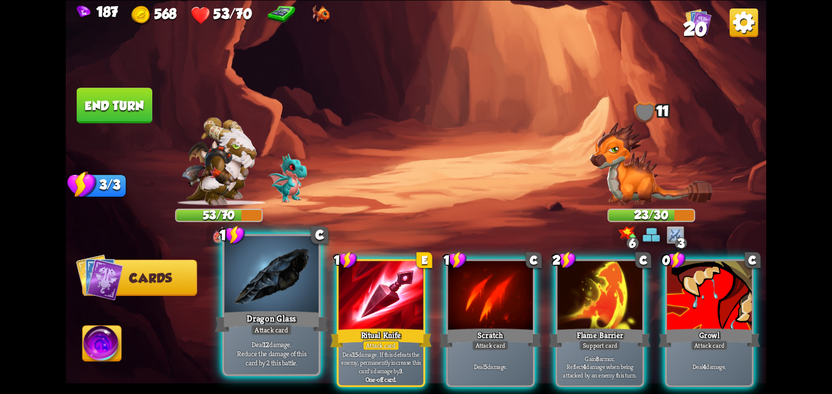
click at [247, 283] on div at bounding box center [271, 275] width 94 height 79
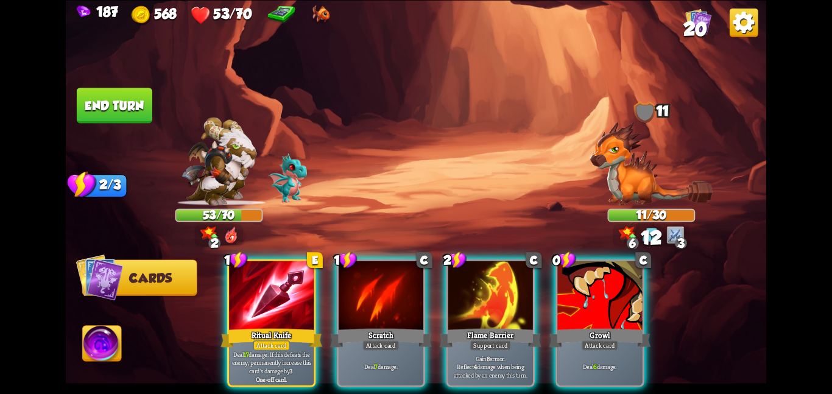
click at [247, 283] on div at bounding box center [271, 296] width 85 height 71
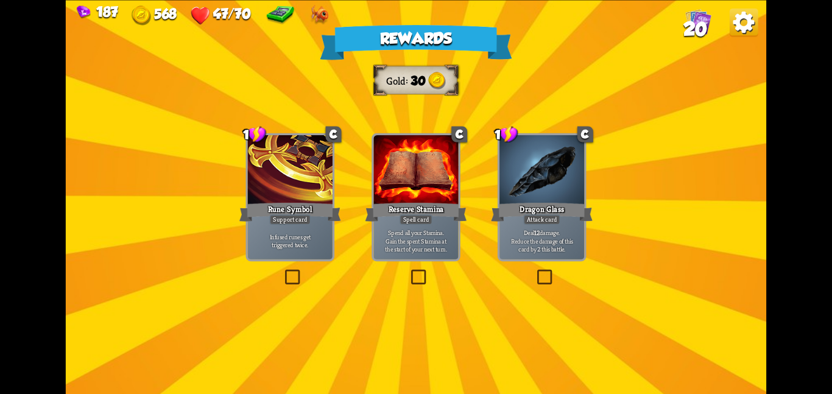
click at [498, 183] on div "1 C Dragon Glass Attack card Deal 12 damage. Reduce the damage of this card by …" at bounding box center [542, 197] width 89 height 128
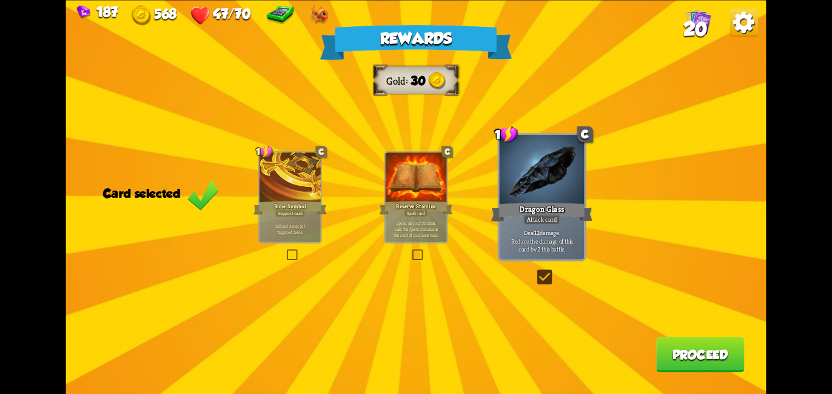
click at [675, 358] on button "Proceed" at bounding box center [700, 354] width 88 height 35
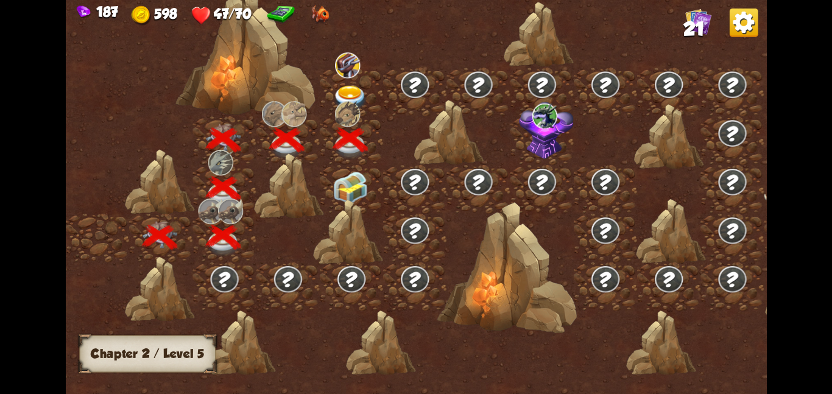
click at [346, 195] on img at bounding box center [350, 187] width 35 height 33
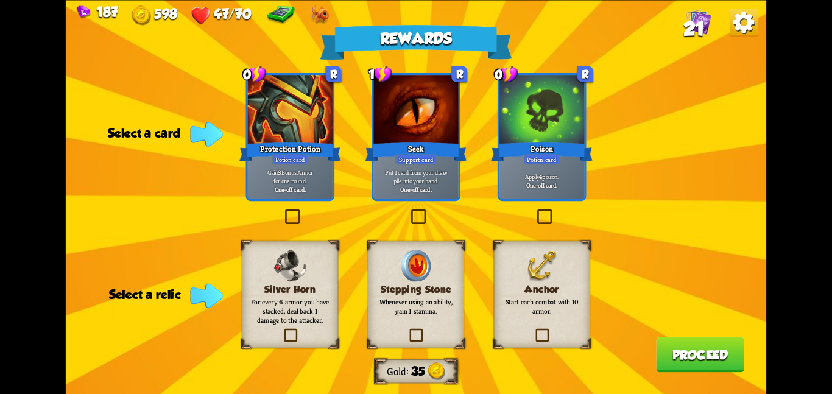
click at [433, 274] on div "Stepping Stone Whenever using an ability, gain 1 stamina." at bounding box center [416, 294] width 96 height 107
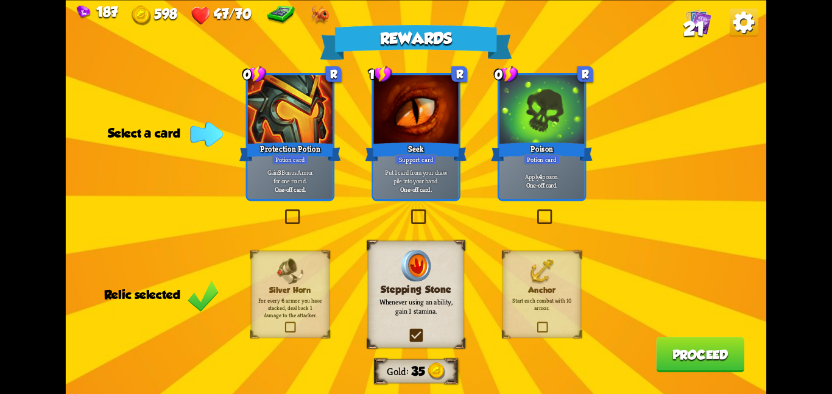
click at [531, 138] on div at bounding box center [542, 110] width 85 height 71
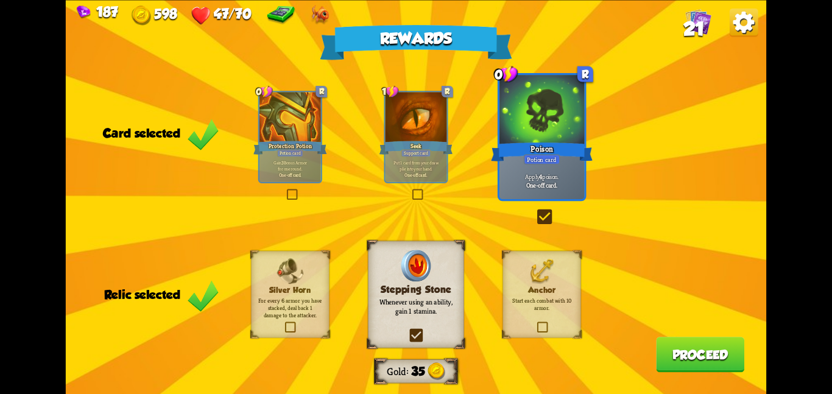
click at [683, 350] on button "Proceed" at bounding box center [700, 354] width 88 height 35
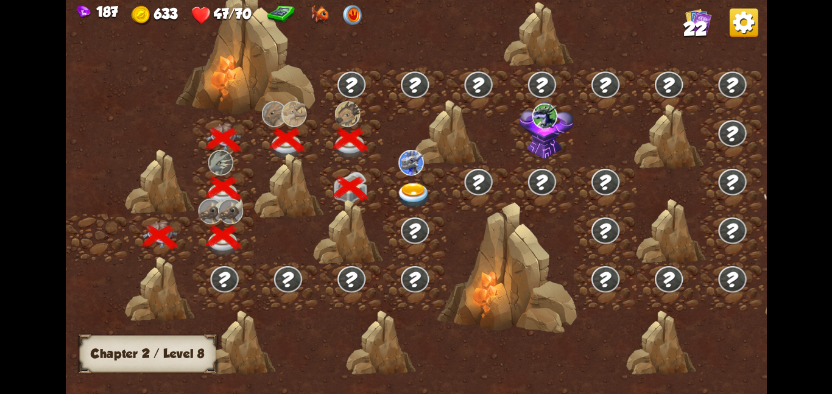
click at [428, 180] on div at bounding box center [414, 189] width 63 height 49
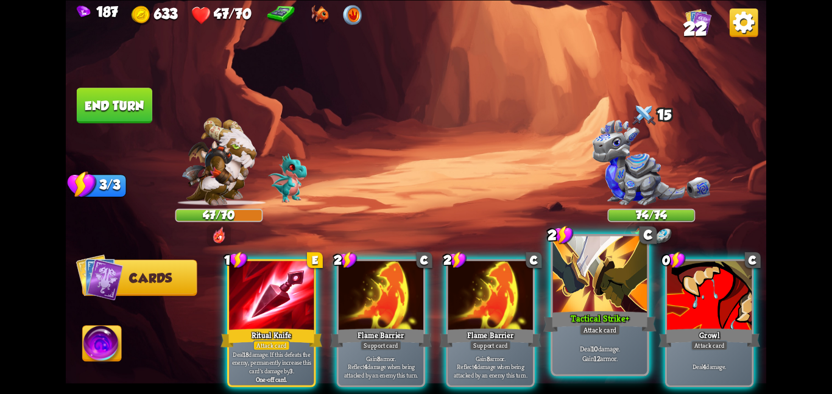
click at [593, 335] on div "Attack card" at bounding box center [599, 330] width 41 height 12
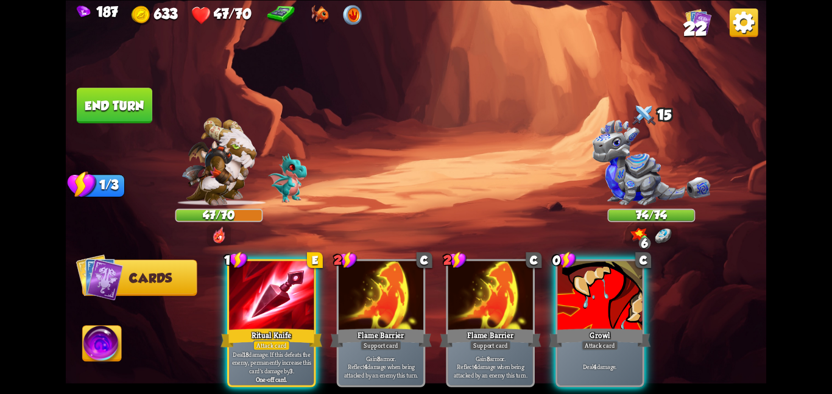
click at [593, 340] on div "Attack card" at bounding box center [600, 345] width 37 height 10
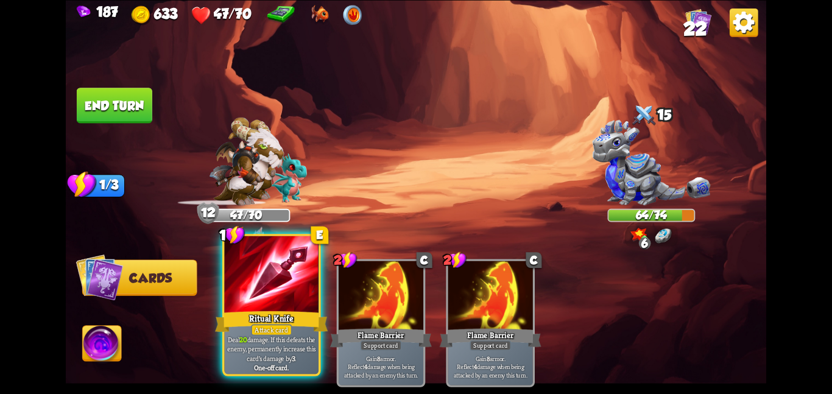
click at [258, 288] on div at bounding box center [271, 275] width 94 height 79
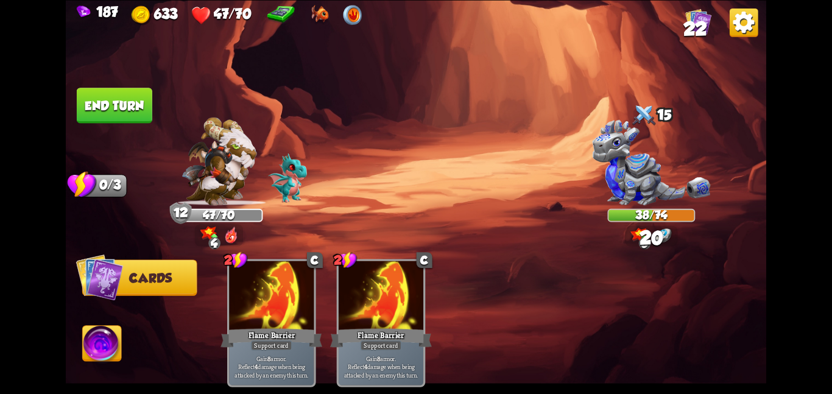
click at [124, 119] on button "End turn" at bounding box center [115, 105] width 76 height 35
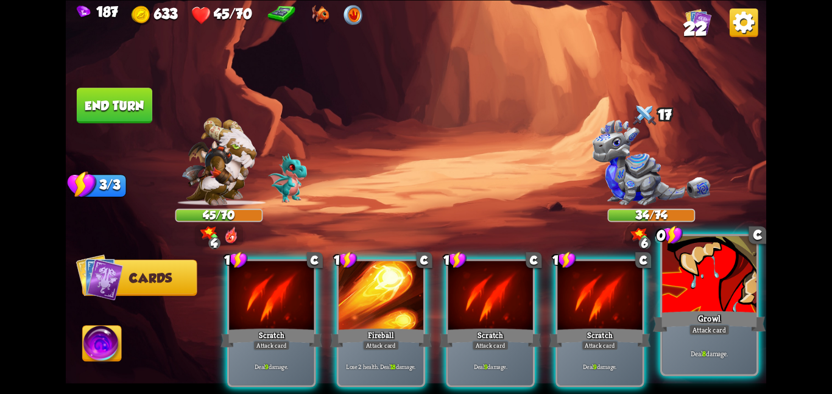
click at [748, 292] on div at bounding box center [709, 275] width 94 height 79
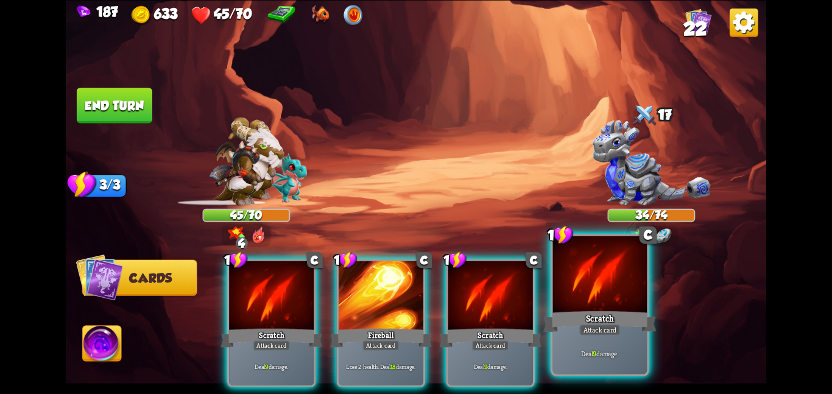
click at [577, 314] on div "Scratch" at bounding box center [599, 321] width 113 height 25
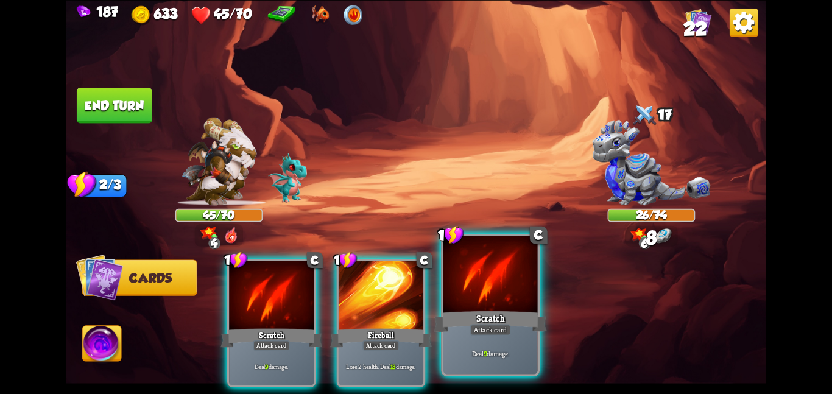
click at [484, 319] on div "Scratch" at bounding box center [490, 321] width 113 height 25
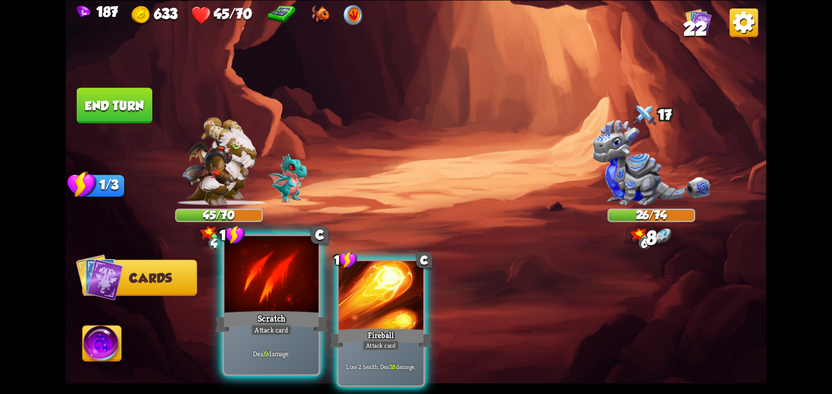
click at [252, 306] on div at bounding box center [271, 275] width 94 height 79
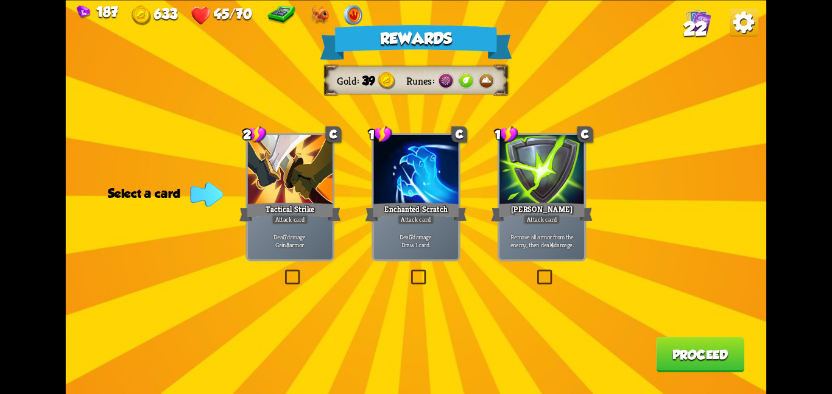
click at [512, 183] on div at bounding box center [542, 170] width 85 height 71
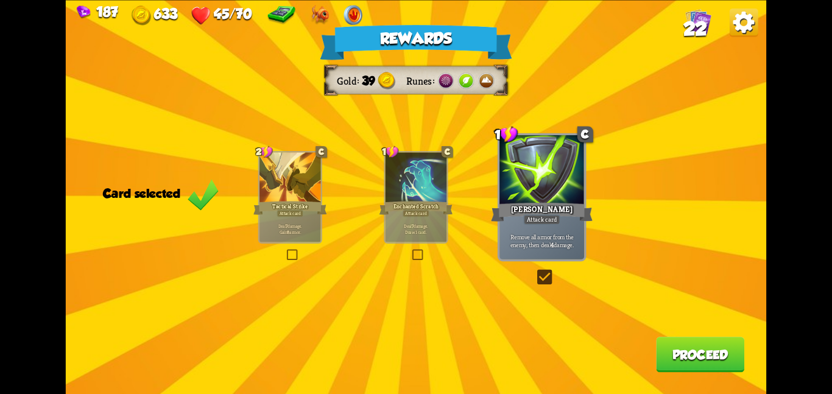
click at [682, 343] on button "Proceed" at bounding box center [700, 354] width 88 height 35
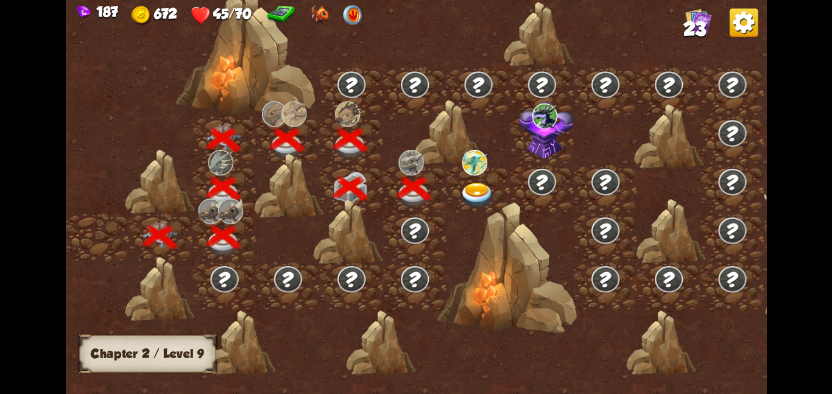
click at [464, 184] on img at bounding box center [477, 195] width 35 height 26
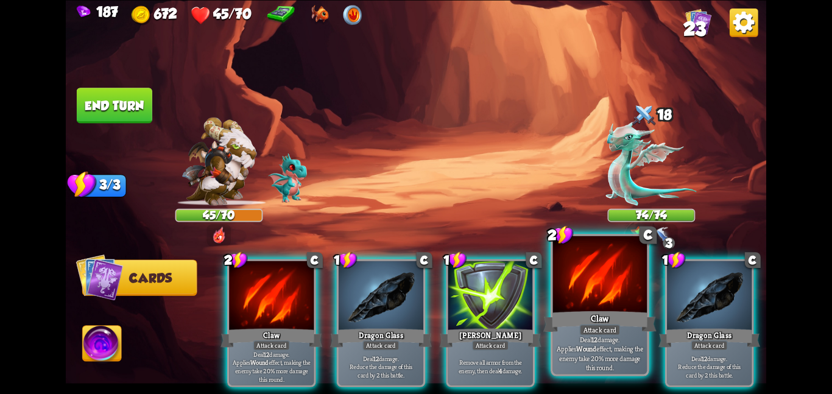
click at [619, 292] on div at bounding box center [600, 275] width 94 height 79
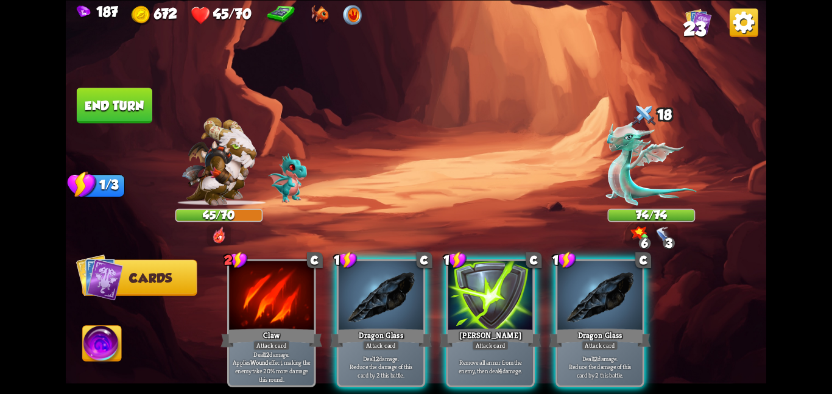
click at [619, 292] on div at bounding box center [599, 296] width 85 height 71
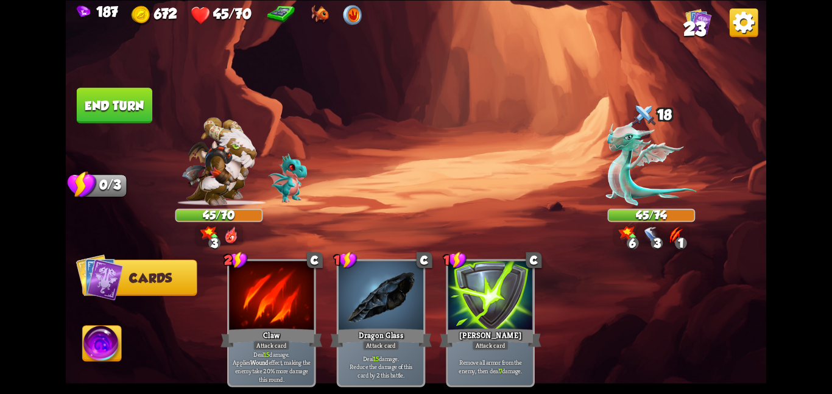
click at [103, 97] on button "End turn" at bounding box center [115, 105] width 76 height 35
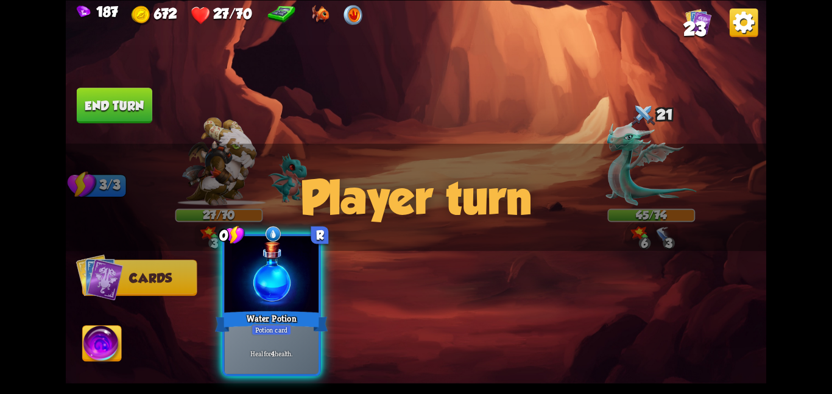
click at [235, 305] on div at bounding box center [271, 275] width 94 height 79
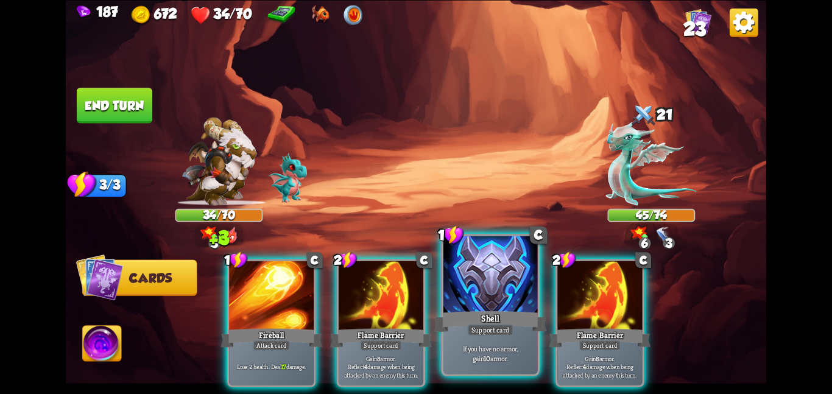
click at [444, 294] on div at bounding box center [491, 275] width 94 height 79
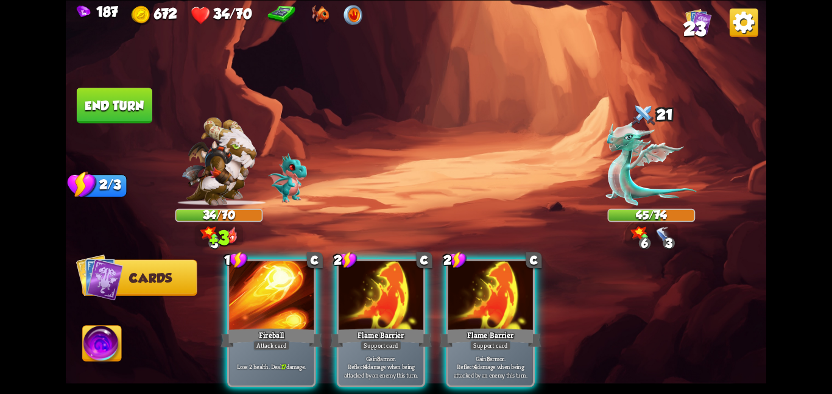
click at [444, 294] on div "1 C Fireball Attack card Lose 2 health. Deal 17 damage. 2 C Flame Barrier Suppo…" at bounding box center [486, 306] width 561 height 175
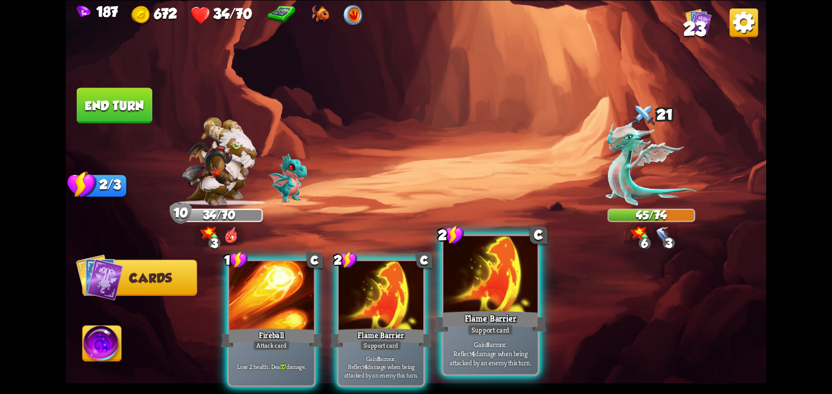
click at [456, 292] on div at bounding box center [491, 275] width 94 height 79
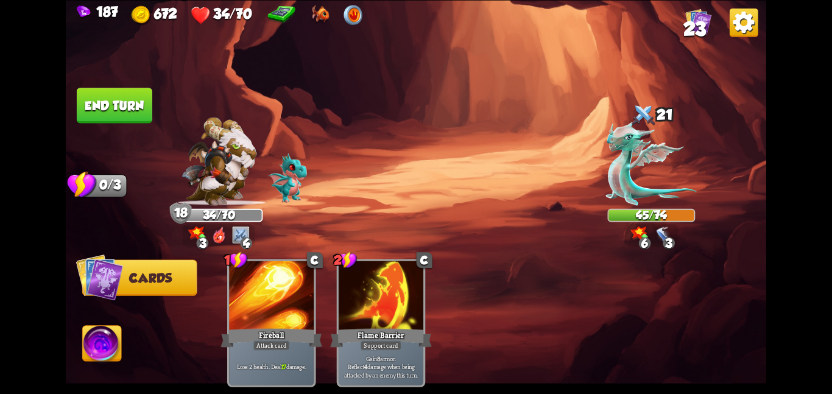
click at [133, 104] on button "End turn" at bounding box center [115, 105] width 76 height 35
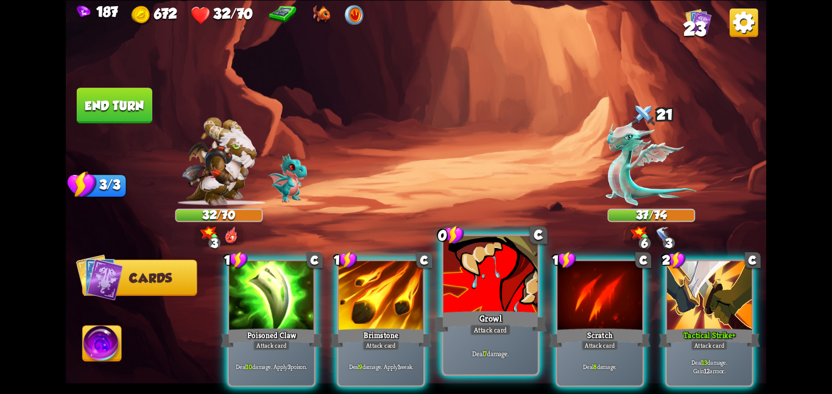
click at [470, 269] on div at bounding box center [491, 275] width 94 height 79
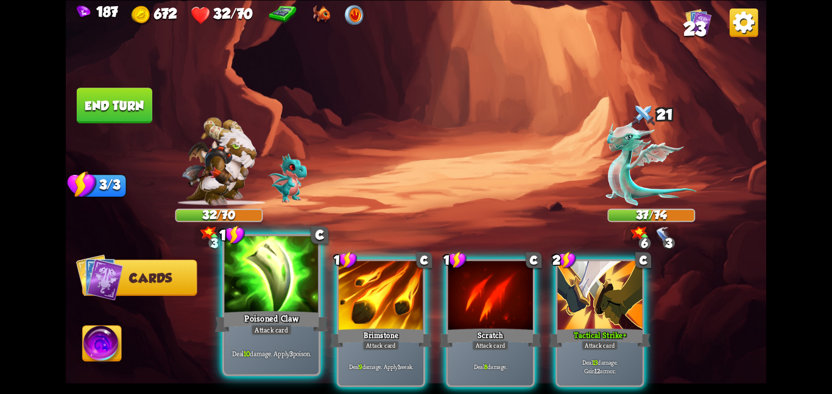
click at [274, 276] on div at bounding box center [271, 275] width 94 height 79
click at [339, 276] on div at bounding box center [381, 296] width 85 height 71
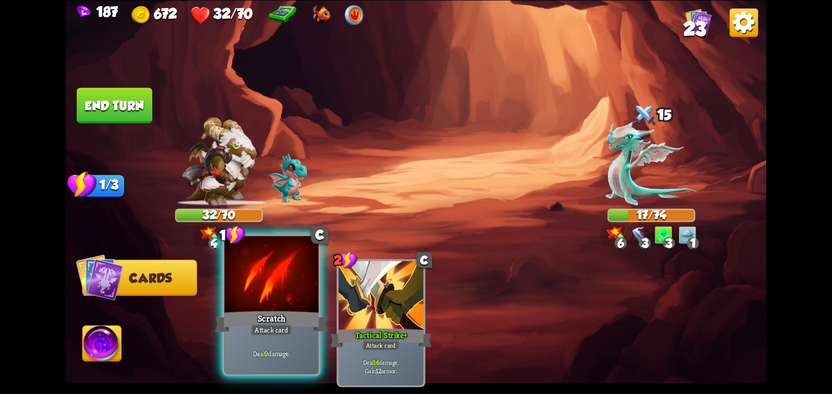
click at [257, 302] on div at bounding box center [271, 275] width 94 height 79
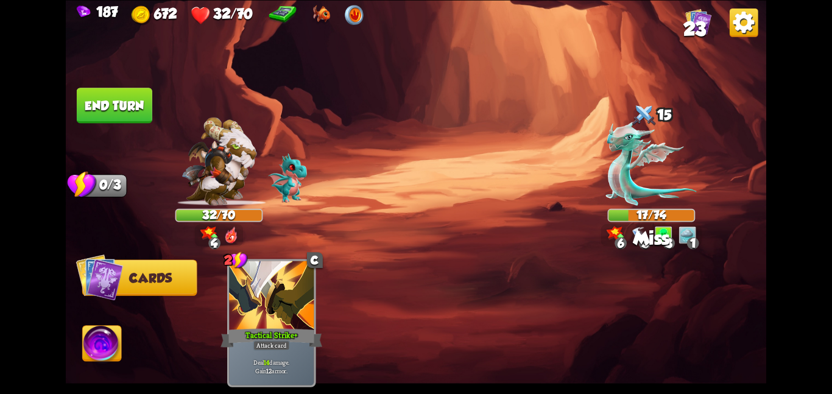
click at [107, 341] on img at bounding box center [102, 346] width 39 height 40
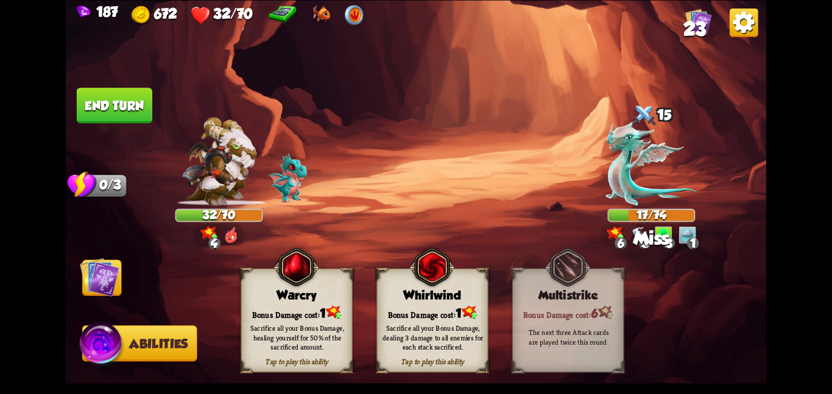
click at [403, 299] on div "Whirlwind" at bounding box center [432, 295] width 111 height 14
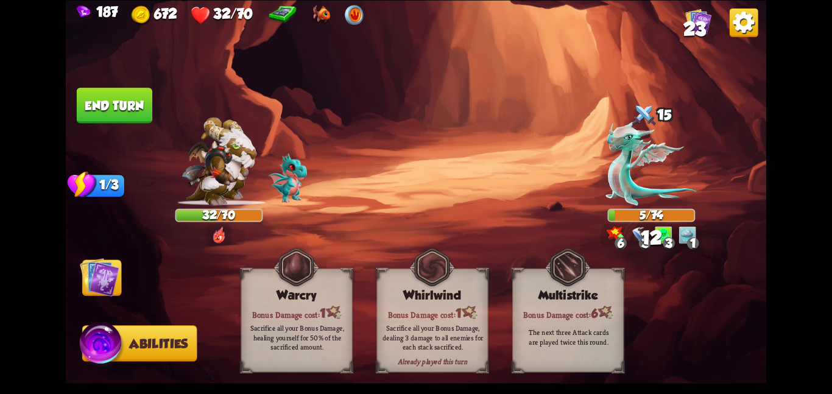
click at [96, 275] on img at bounding box center [100, 277] width 40 height 40
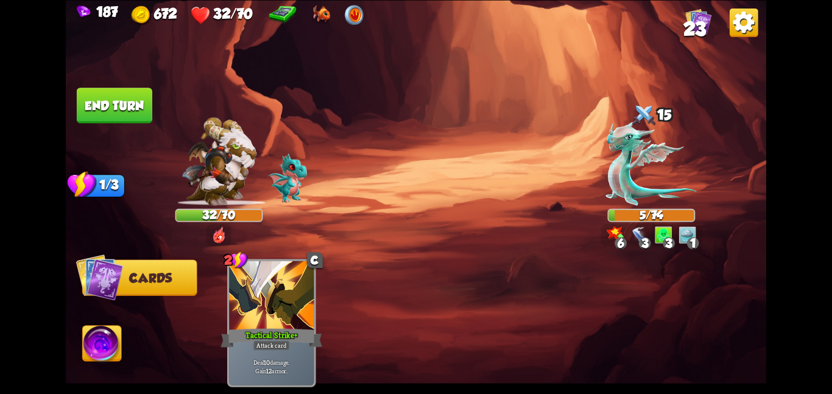
click at [140, 129] on img at bounding box center [416, 197] width 701 height 394
click at [129, 122] on img at bounding box center [416, 197] width 701 height 394
click at [154, 107] on img at bounding box center [416, 197] width 701 height 394
click at [134, 104] on button "End turn" at bounding box center [115, 105] width 76 height 35
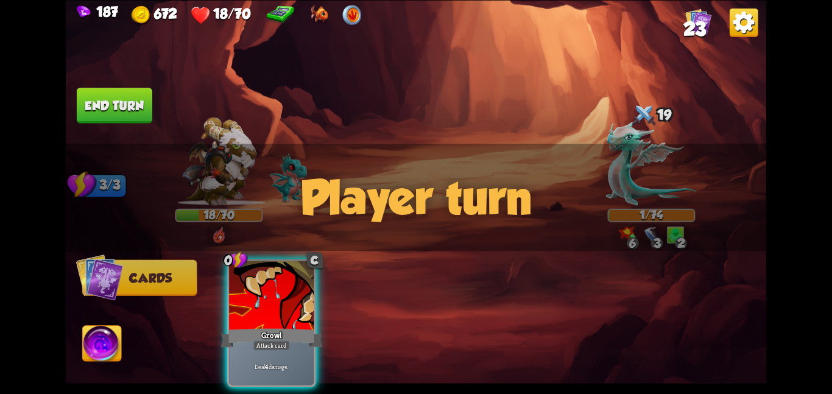
click at [101, 88] on button "End turn" at bounding box center [115, 105] width 76 height 35
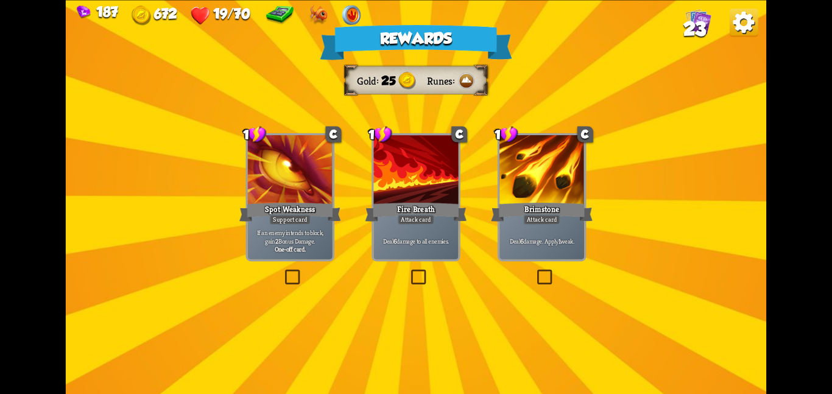
click at [385, 179] on div at bounding box center [415, 170] width 85 height 71
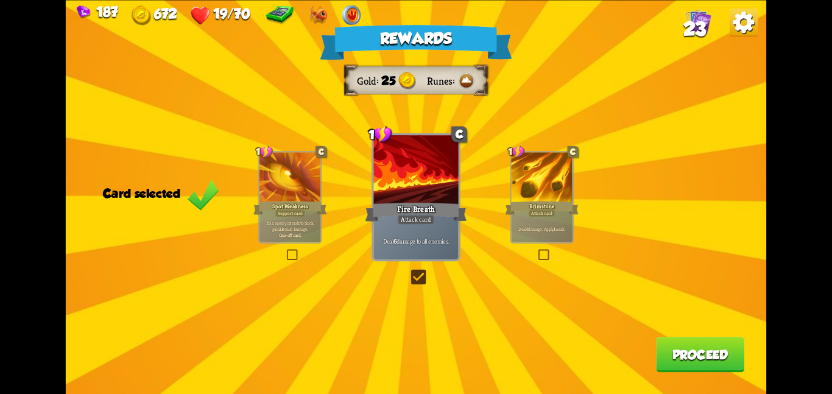
click at [666, 350] on button "Proceed" at bounding box center [700, 354] width 88 height 35
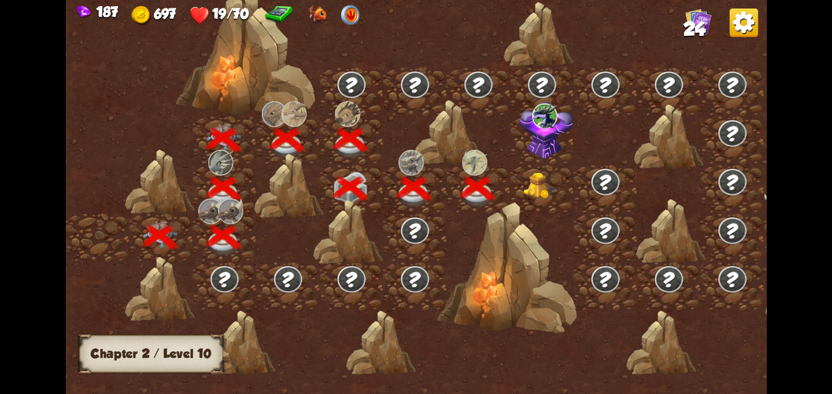
click at [523, 186] on img at bounding box center [540, 185] width 35 height 27
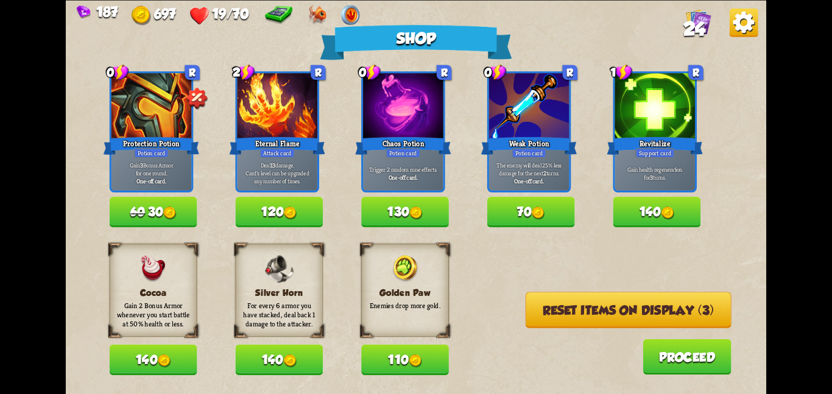
click at [632, 204] on button "140" at bounding box center [658, 212] width 88 height 30
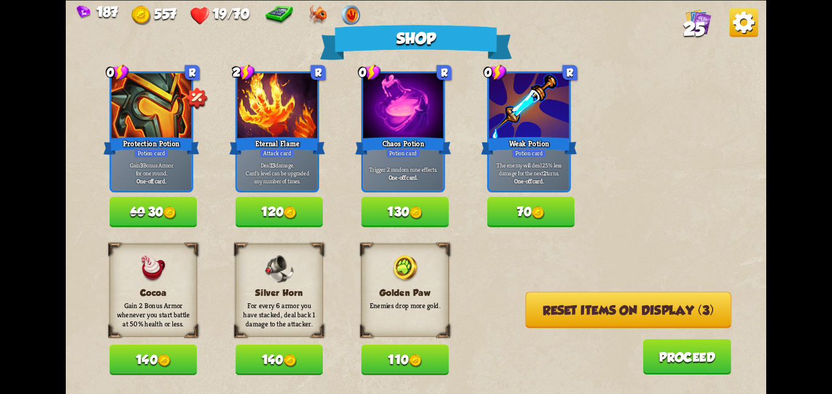
click at [396, 356] on button "110" at bounding box center [405, 360] width 88 height 30
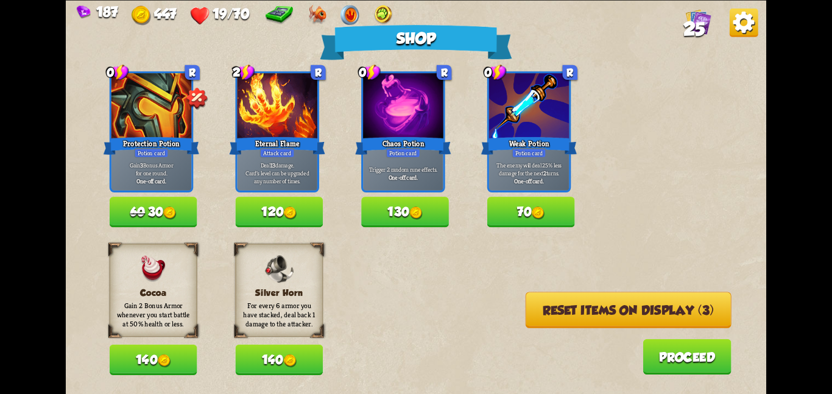
click at [536, 320] on button "Reset items on display (3)" at bounding box center [629, 310] width 206 height 36
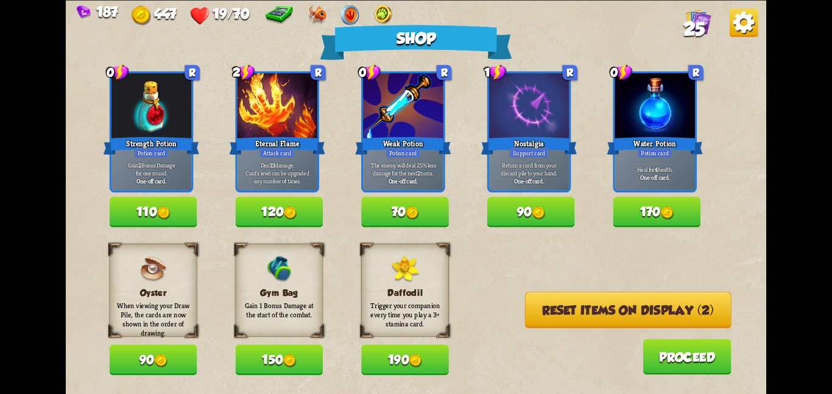
click at [288, 349] on button "150" at bounding box center [279, 360] width 88 height 30
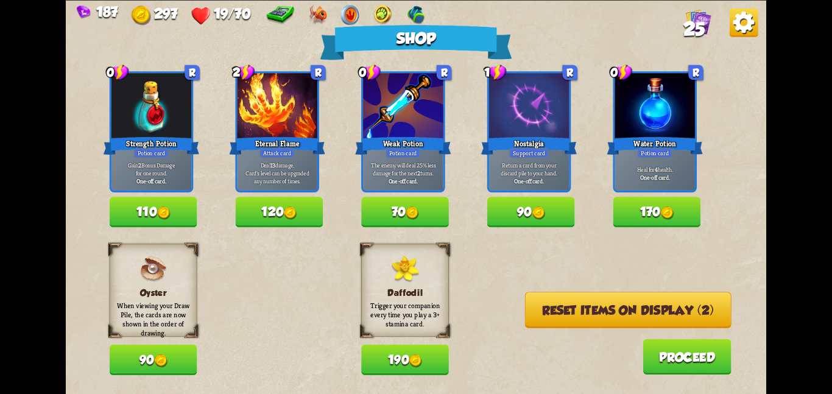
click at [652, 221] on button "170" at bounding box center [658, 212] width 88 height 30
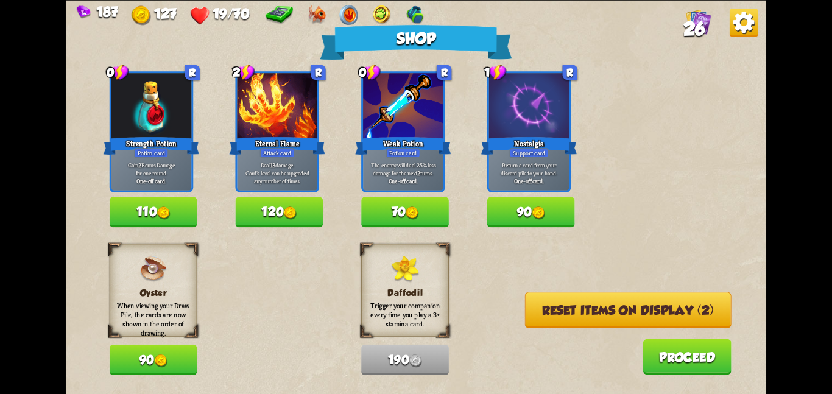
click at [559, 298] on button "Reset items on display (2)" at bounding box center [628, 310] width 207 height 36
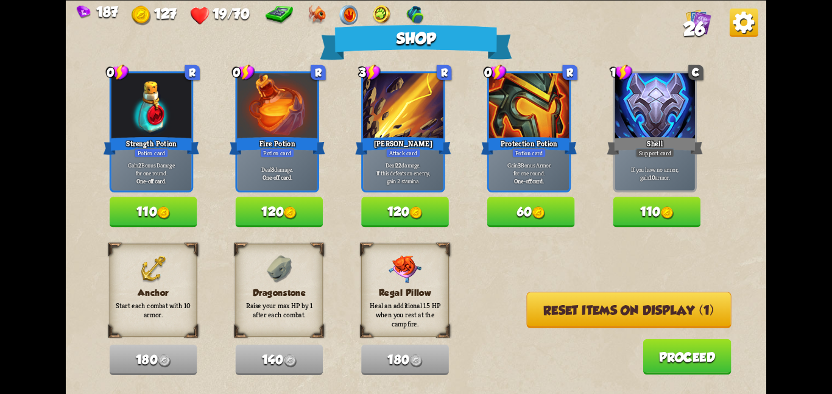
click at [553, 312] on button "Reset items on display (1)" at bounding box center [629, 310] width 205 height 36
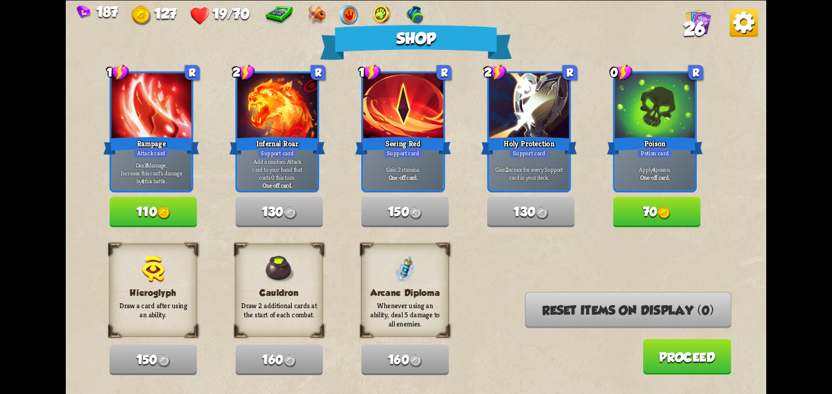
click at [650, 350] on button "Proceed" at bounding box center [687, 356] width 88 height 35
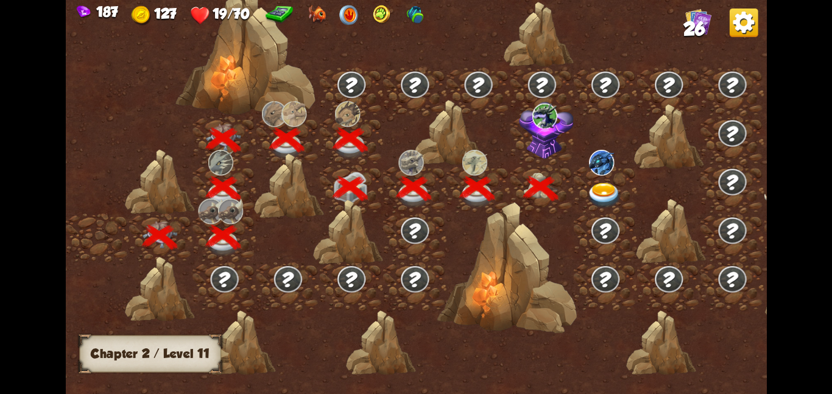
scroll to position [0, 185]
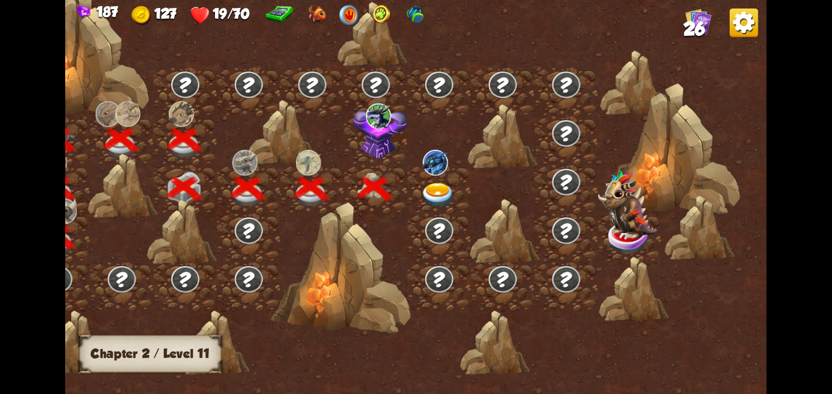
click at [369, 131] on img at bounding box center [380, 130] width 55 height 58
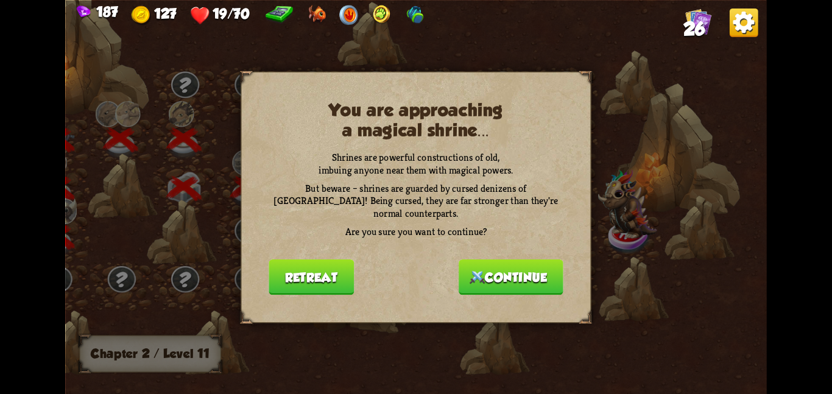
click at [522, 264] on button "Continue" at bounding box center [511, 276] width 105 height 35
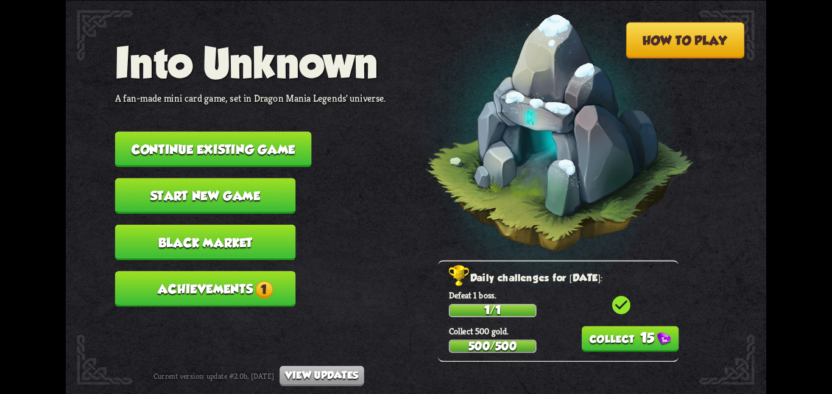
click at [640, 335] on button "15" at bounding box center [630, 339] width 97 height 26
click at [280, 271] on button "Achievements 1" at bounding box center [205, 288] width 181 height 35
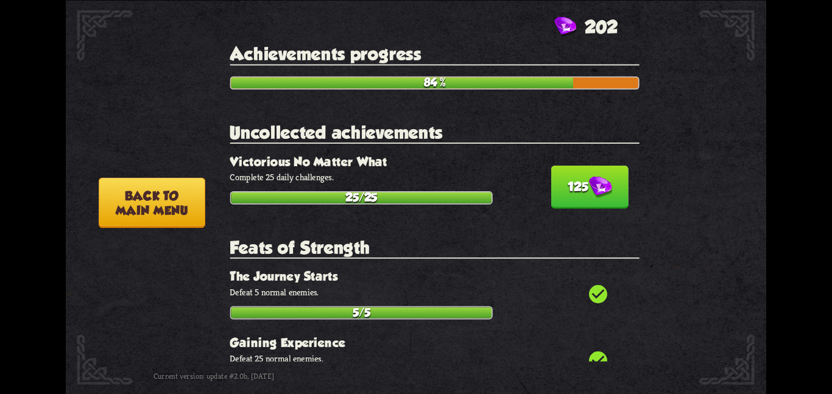
click at [590, 188] on img at bounding box center [600, 187] width 23 height 22
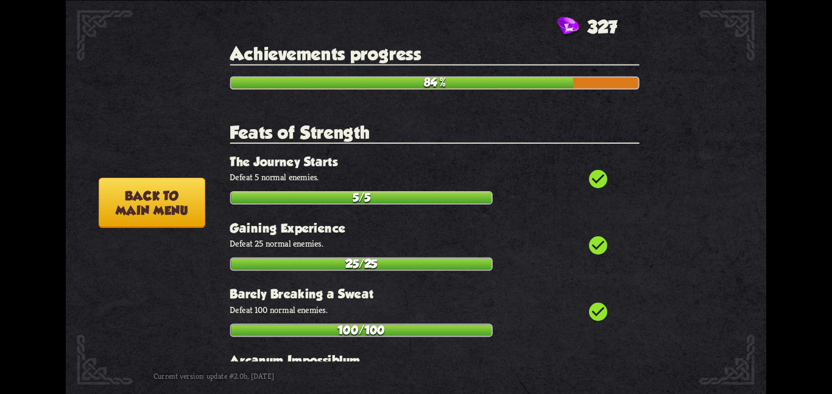
click at [151, 193] on button "Back to main menu" at bounding box center [152, 202] width 107 height 51
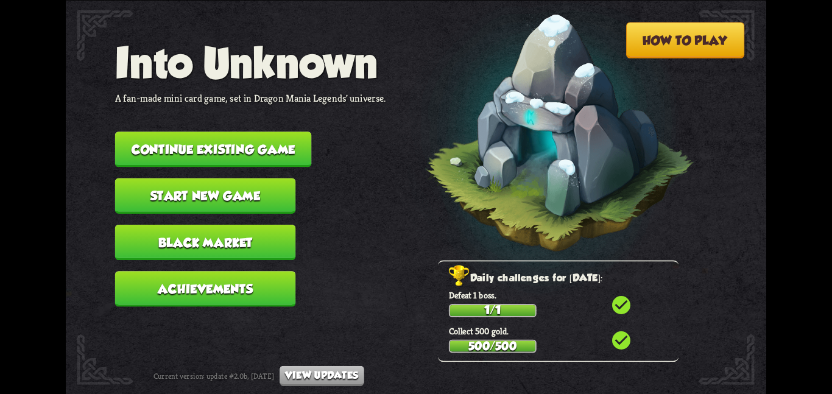
click at [211, 143] on button "Continue existing game" at bounding box center [213, 149] width 197 height 35
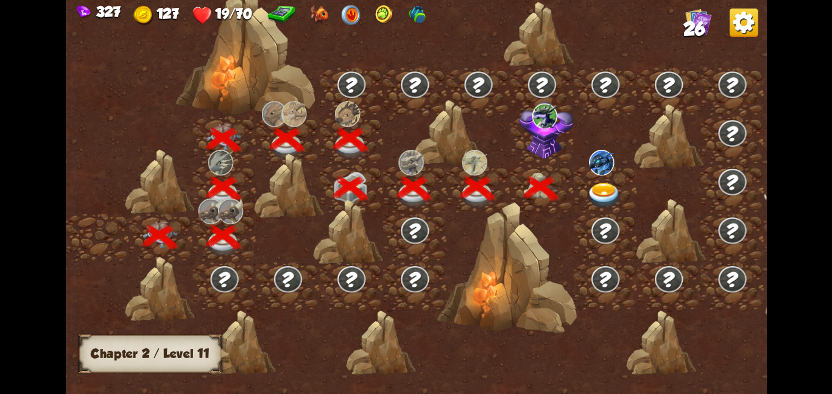
scroll to position [0, 185]
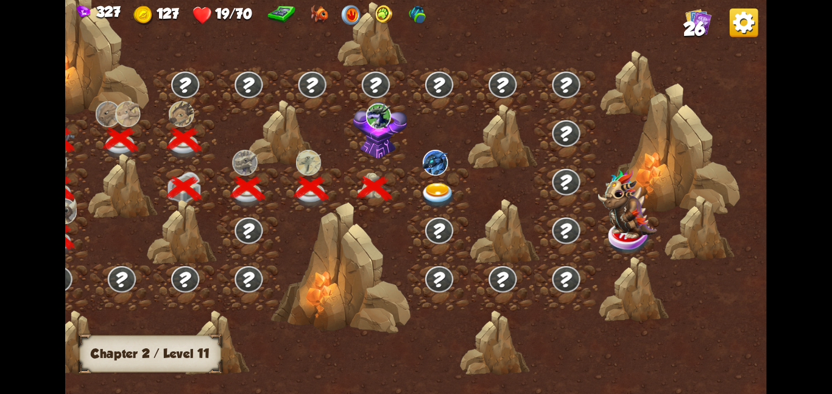
click at [371, 122] on img at bounding box center [378, 116] width 25 height 26
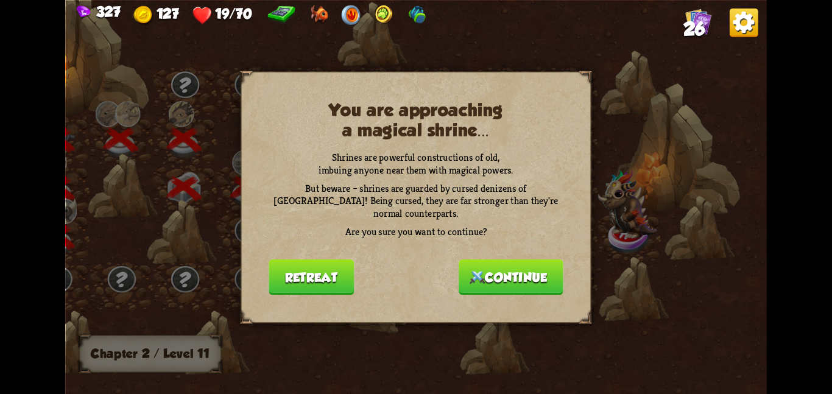
click at [532, 260] on button "Continue" at bounding box center [511, 276] width 105 height 35
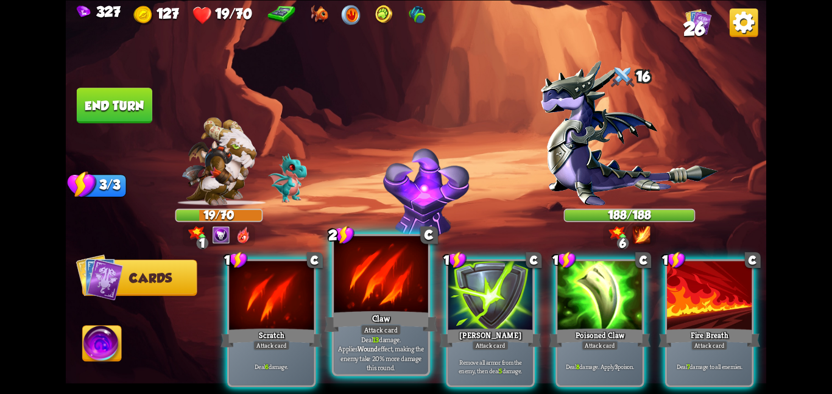
click at [378, 265] on div at bounding box center [381, 275] width 94 height 79
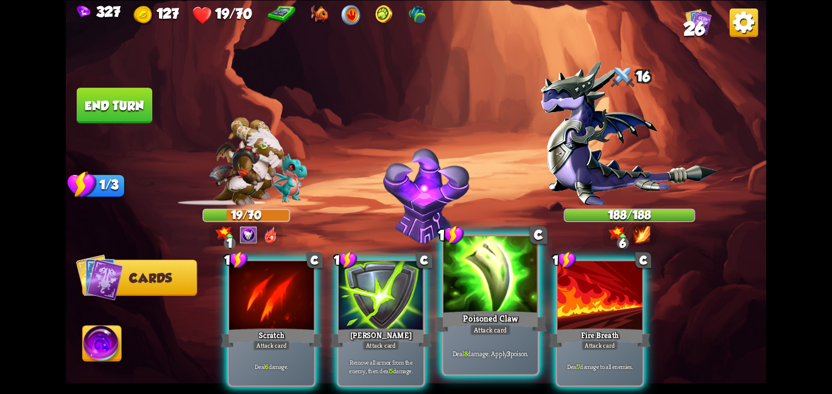
click at [496, 271] on div at bounding box center [491, 275] width 94 height 79
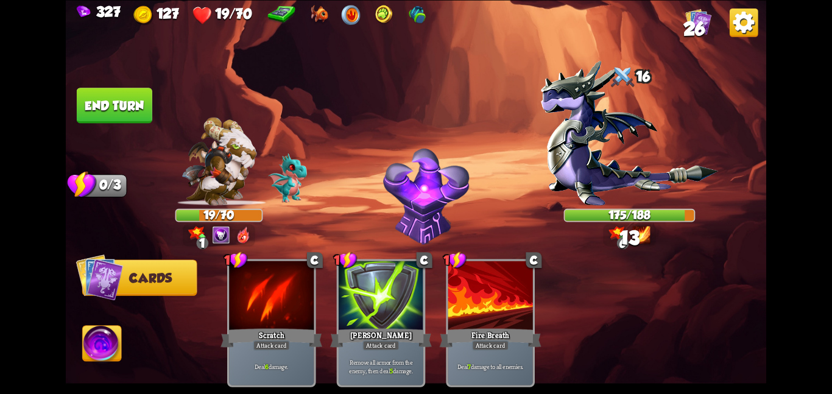
click at [496, 271] on div at bounding box center [490, 296] width 85 height 71
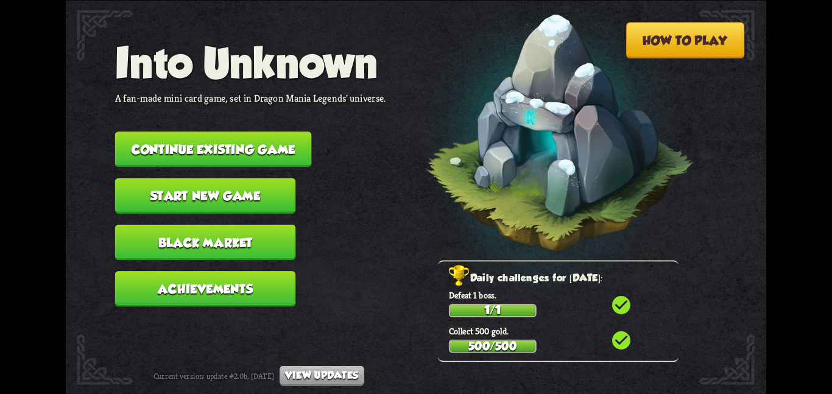
click at [272, 121] on nav "Into Unknown A fan-made mini card game, set in Dragon Mania Legends' universe. …" at bounding box center [250, 177] width 271 height 279
click at [276, 132] on button "Continue existing game" at bounding box center [213, 149] width 197 height 35
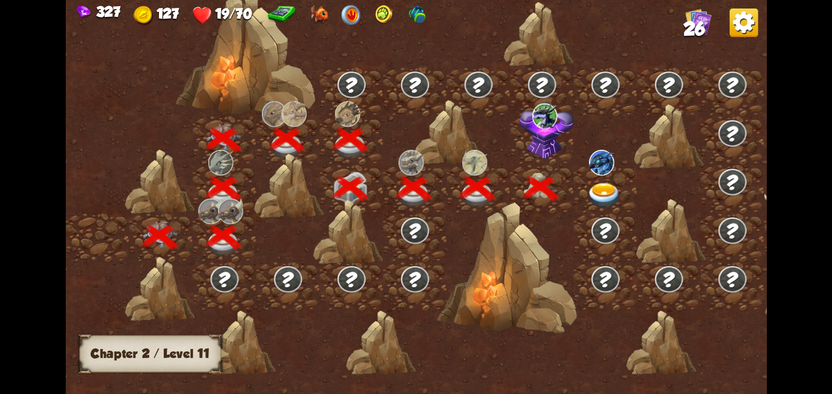
scroll to position [0, 185]
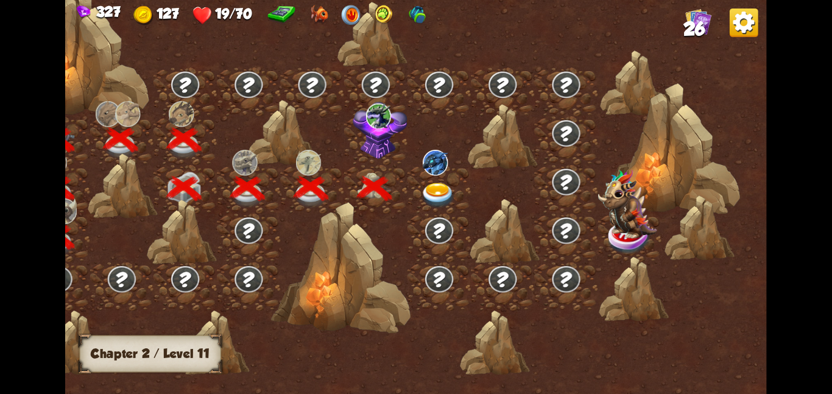
click at [370, 140] on img at bounding box center [380, 130] width 55 height 58
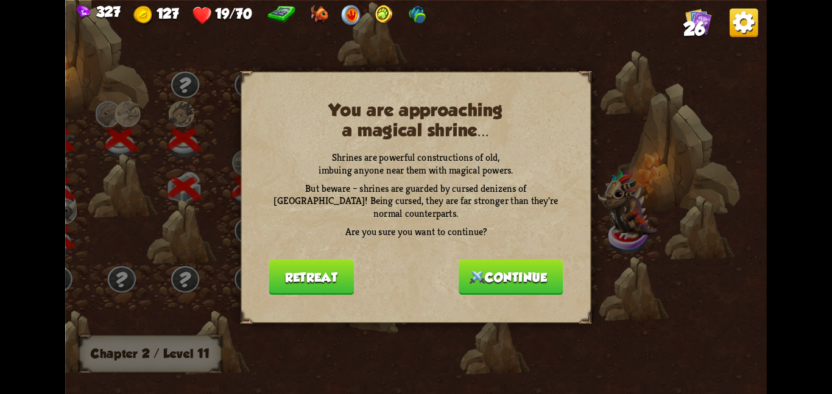
click at [519, 259] on button "Continue" at bounding box center [511, 276] width 105 height 35
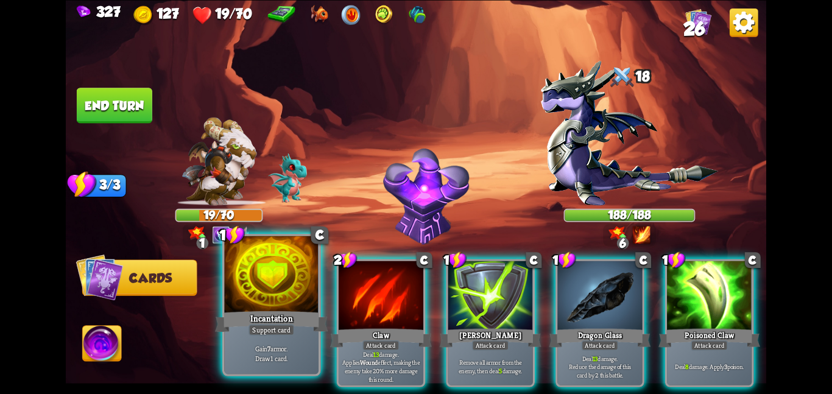
click at [292, 294] on div at bounding box center [271, 275] width 94 height 79
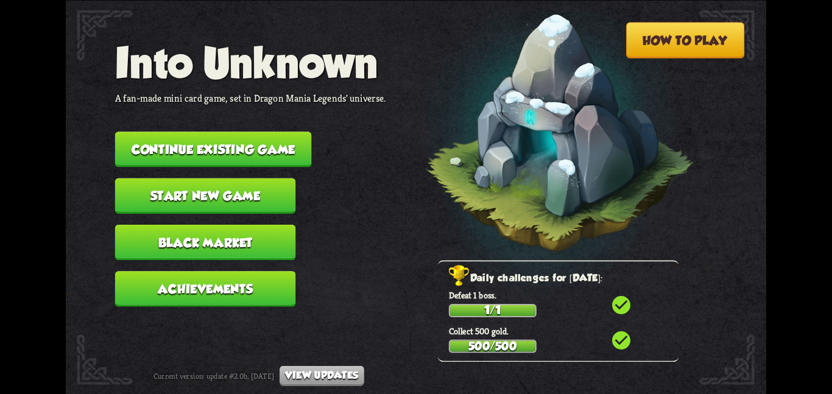
click at [217, 122] on nav "Into Unknown A fan-made mini card game, set in Dragon Mania Legends' universe. …" at bounding box center [250, 177] width 271 height 279
click at [238, 138] on button "Continue existing game" at bounding box center [213, 149] width 197 height 35
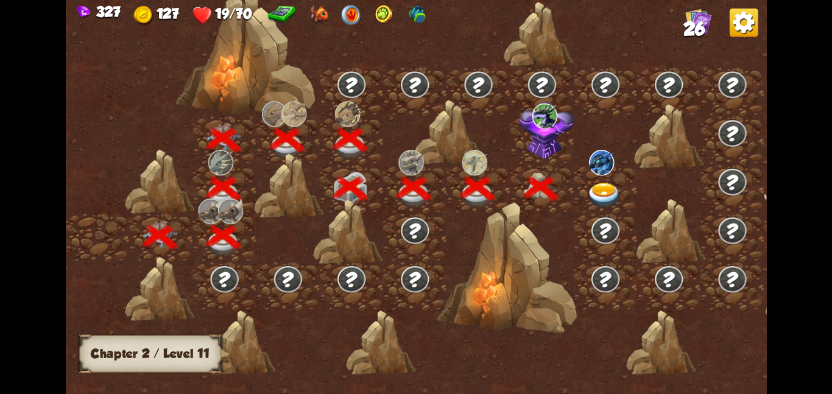
scroll to position [0, 185]
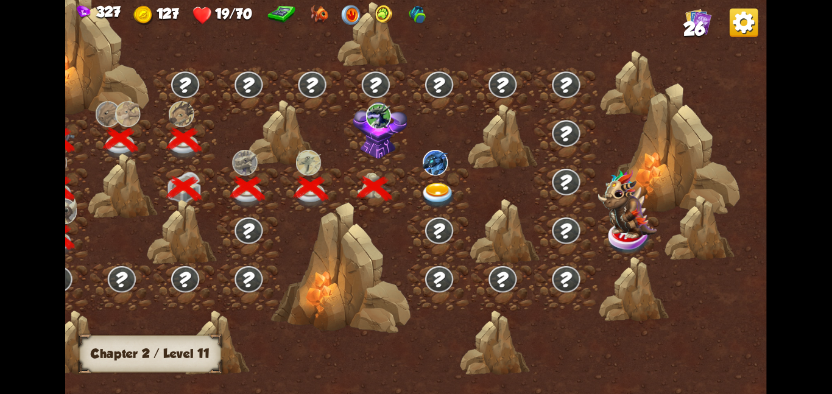
click at [423, 182] on img at bounding box center [437, 195] width 35 height 26
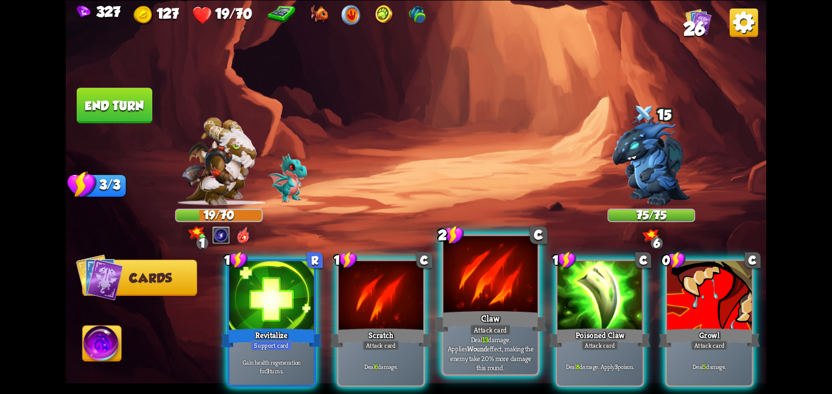
click at [487, 278] on div at bounding box center [491, 275] width 94 height 79
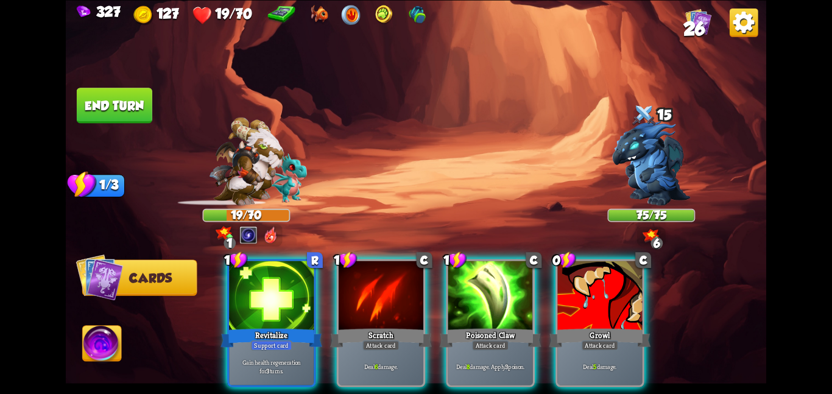
click at [487, 278] on div at bounding box center [490, 296] width 85 height 71
click at [557, 278] on div at bounding box center [599, 296] width 85 height 71
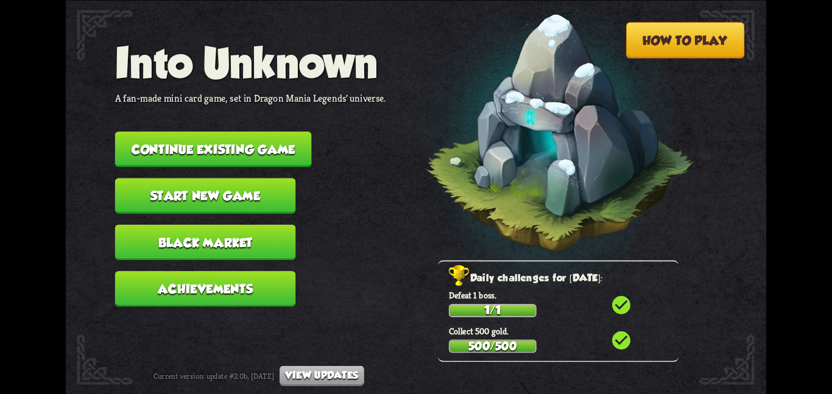
click at [281, 141] on button "Continue existing game" at bounding box center [213, 149] width 197 height 35
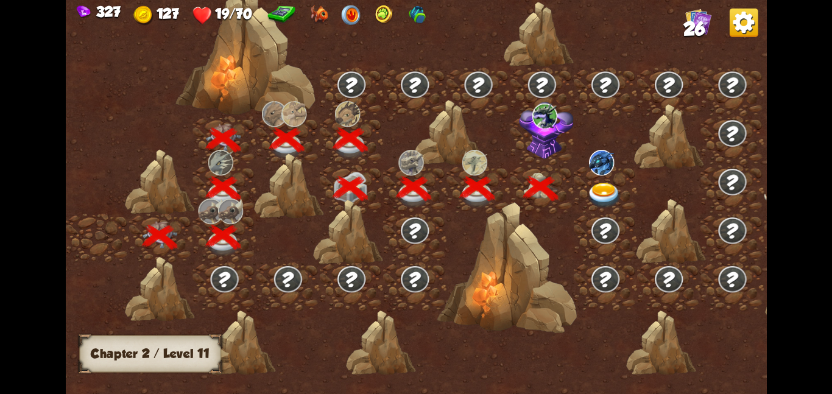
scroll to position [0, 185]
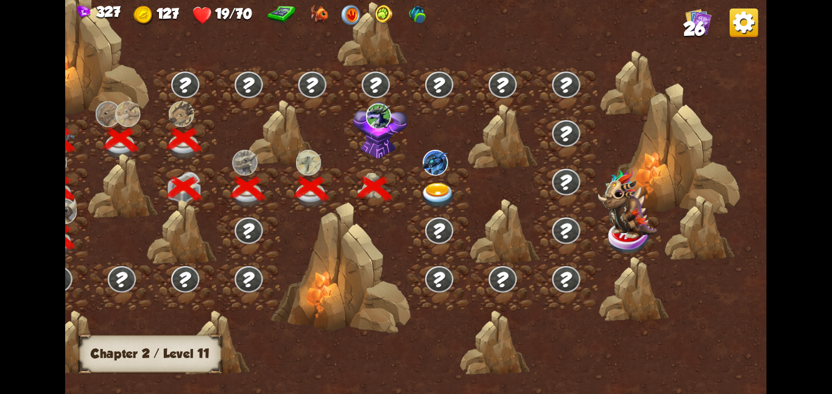
click at [421, 199] on img at bounding box center [437, 195] width 35 height 26
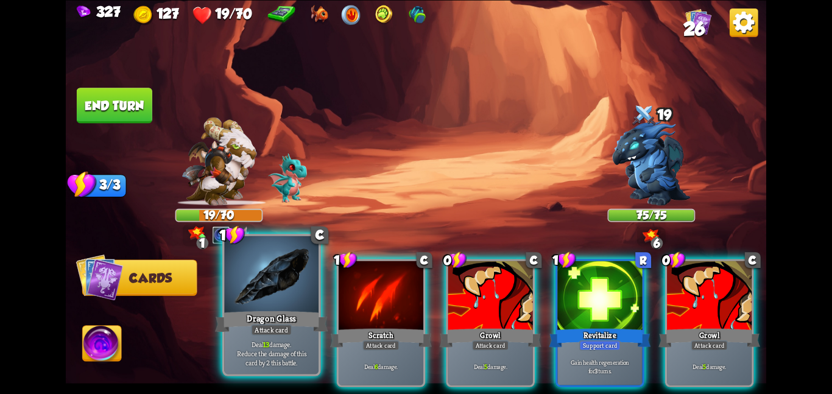
click at [287, 299] on div at bounding box center [271, 275] width 94 height 79
click at [339, 299] on div at bounding box center [381, 296] width 85 height 71
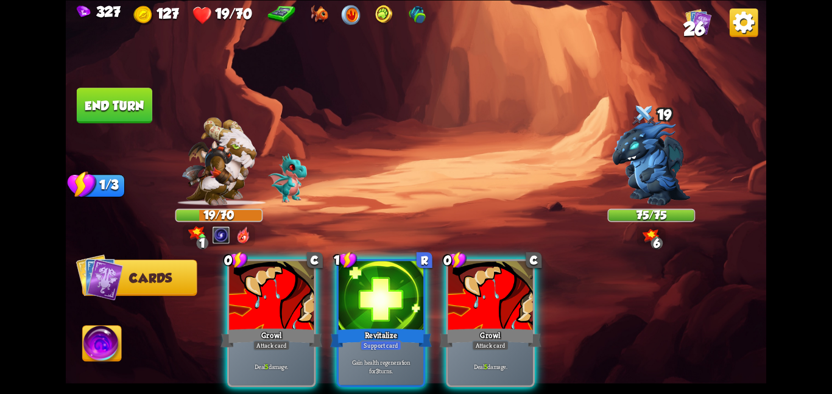
click at [287, 299] on div at bounding box center [271, 296] width 85 height 71
click at [287, 299] on div "0 C Growl Attack card Deal 5 damage. 1 R Revitalize Support card Gain health re…" at bounding box center [486, 306] width 561 height 175
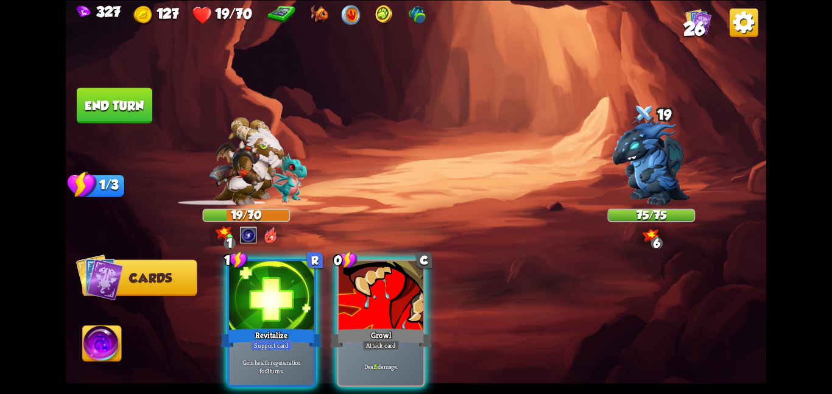
click at [287, 299] on div at bounding box center [271, 296] width 85 height 71
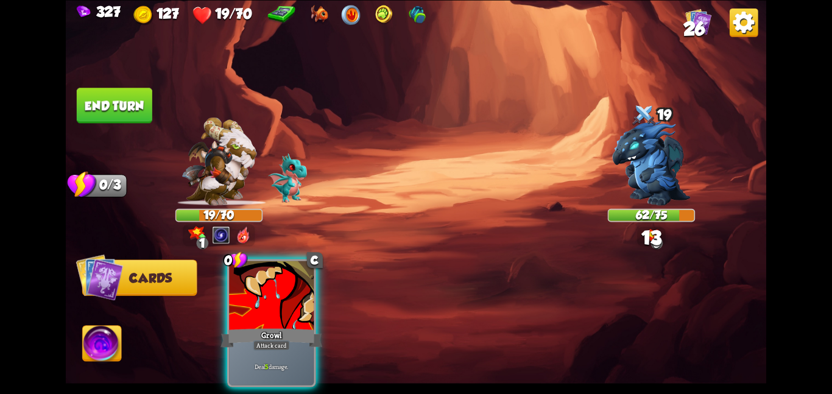
click at [287, 299] on div at bounding box center [271, 296] width 85 height 71
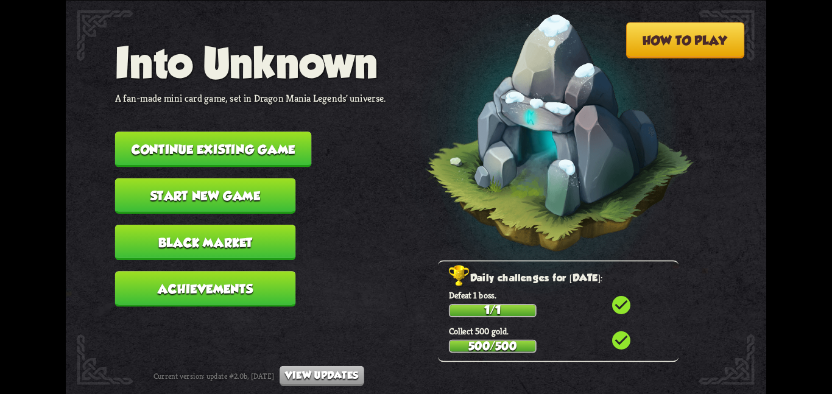
click at [152, 132] on button "Continue existing game" at bounding box center [213, 149] width 197 height 35
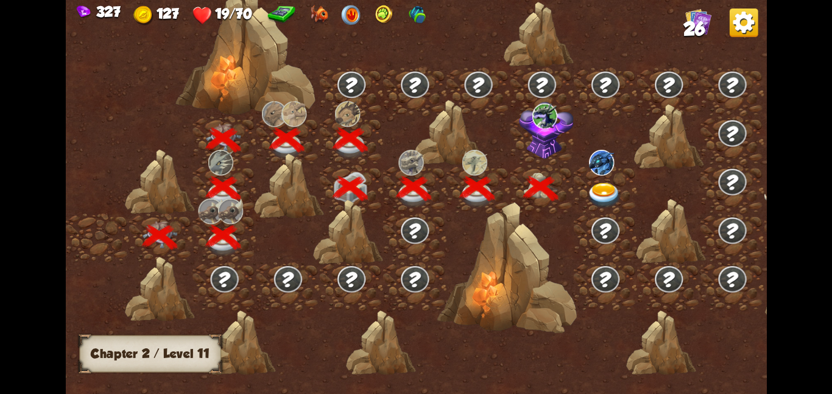
scroll to position [0, 185]
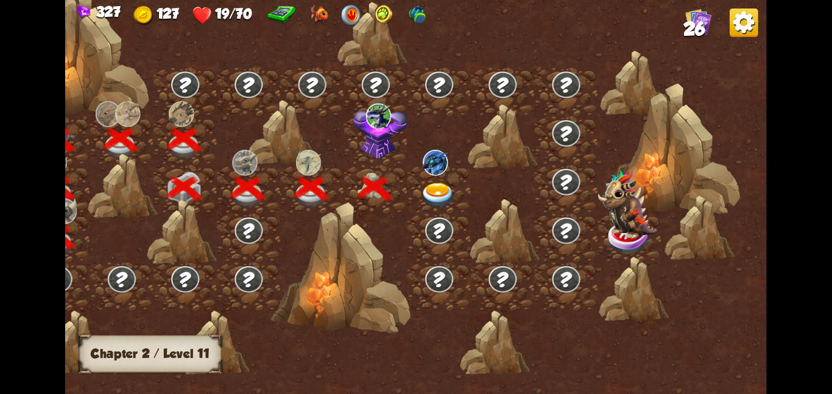
click at [430, 189] on img at bounding box center [437, 195] width 35 height 26
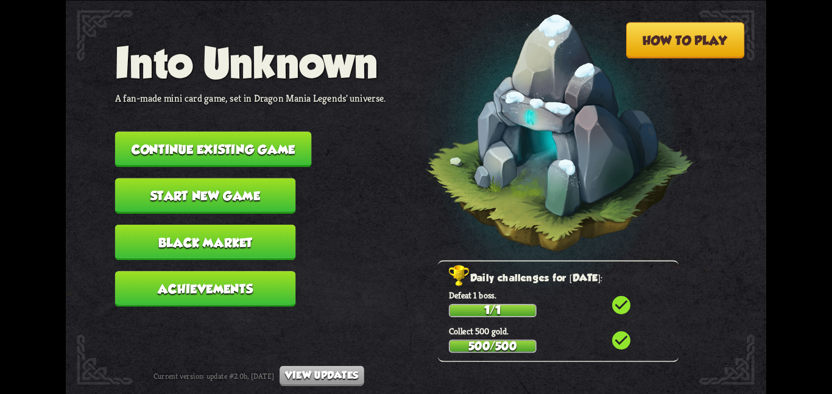
click at [236, 122] on nav "Into Unknown A fan-made mini card game, set in Dragon Mania Legends' universe. …" at bounding box center [250, 177] width 271 height 279
click at [275, 146] on button "Continue existing game" at bounding box center [213, 149] width 197 height 35
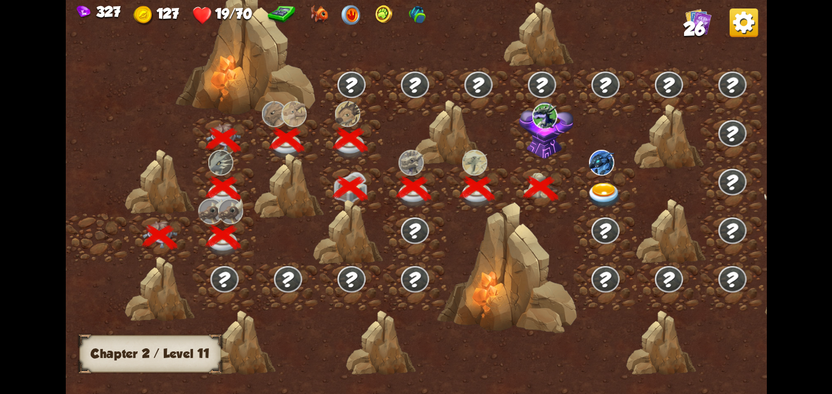
scroll to position [0, 185]
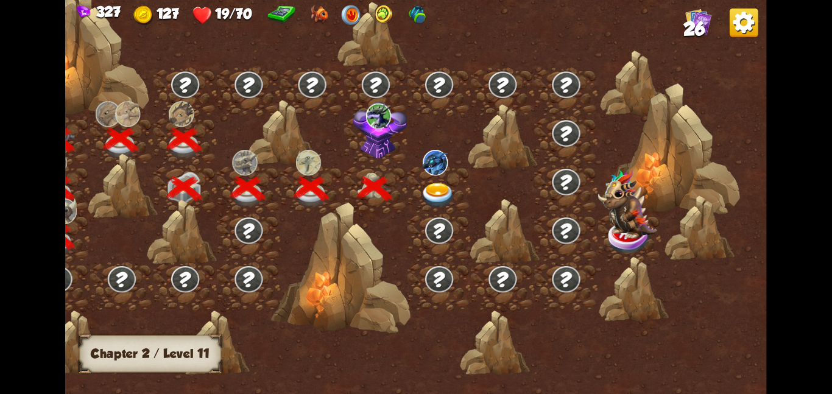
click at [417, 185] on div at bounding box center [439, 189] width 63 height 49
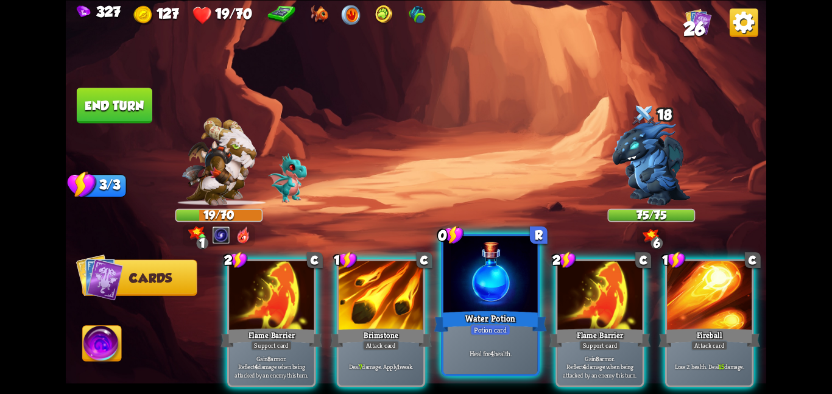
click at [448, 286] on div at bounding box center [491, 275] width 94 height 79
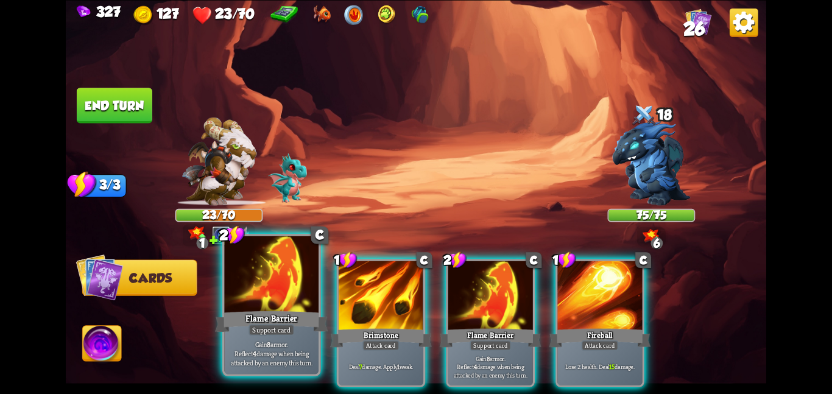
click at [288, 295] on div at bounding box center [271, 275] width 94 height 79
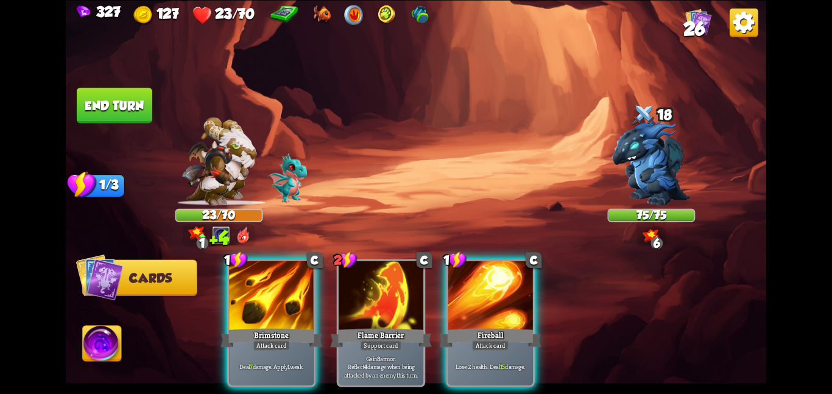
click at [288, 295] on div at bounding box center [271, 296] width 85 height 71
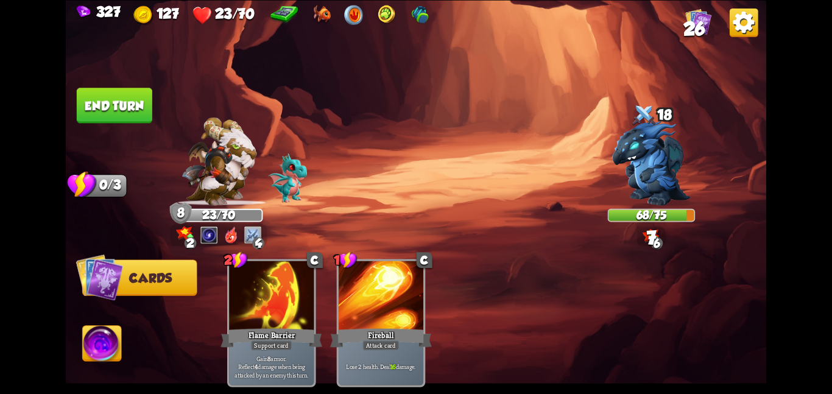
click at [115, 91] on button "End turn" at bounding box center [115, 105] width 76 height 35
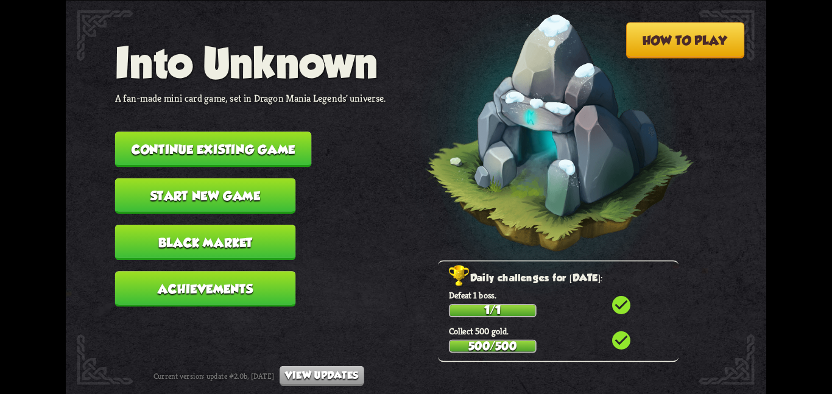
click at [272, 145] on button "Continue existing game" at bounding box center [213, 149] width 197 height 35
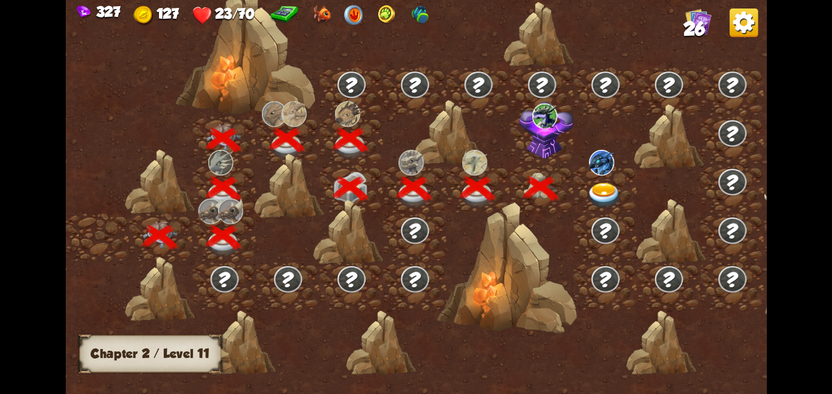
scroll to position [0, 185]
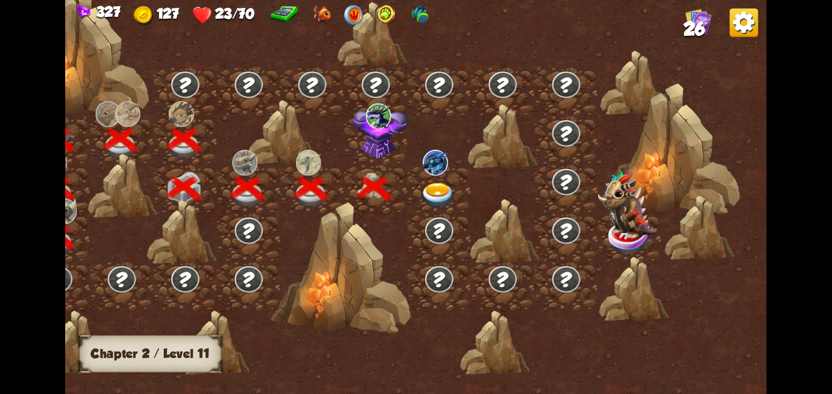
click at [455, 191] on img at bounding box center [437, 195] width 35 height 26
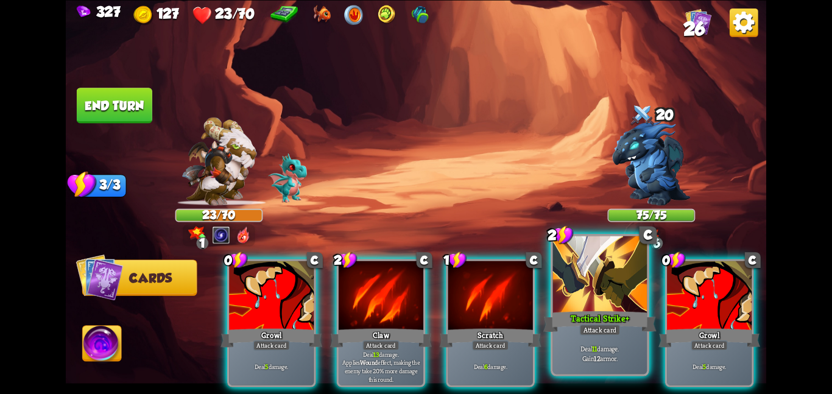
click at [571, 292] on div at bounding box center [600, 275] width 94 height 79
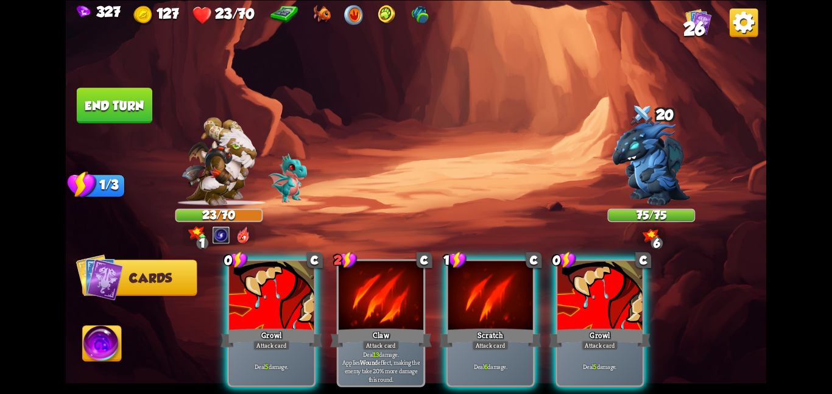
click at [571, 292] on div at bounding box center [599, 296] width 85 height 71
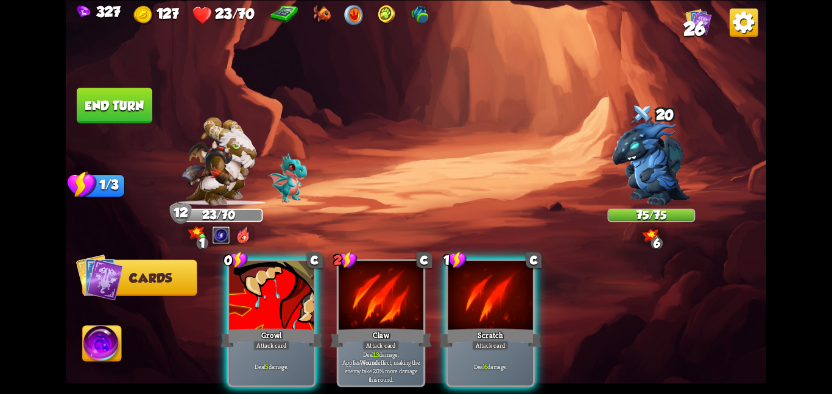
click at [571, 292] on div "0 C Growl Attack card Deal 5 damage. 2 C Claw Attack card Deal 13 damage. Appli…" at bounding box center [486, 306] width 561 height 175
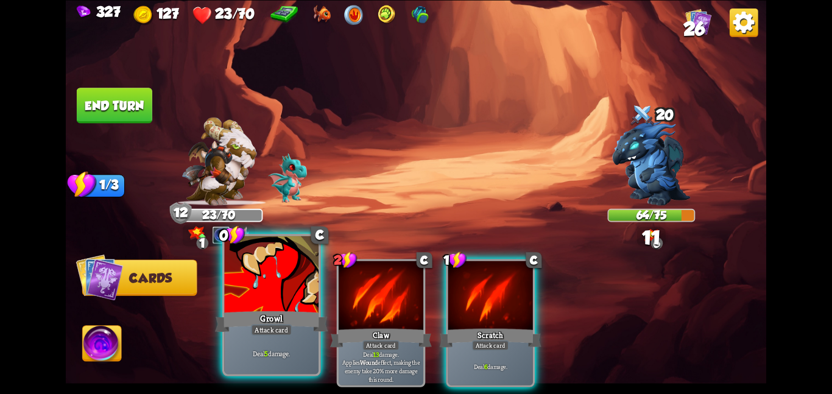
click at [300, 316] on div "Growl" at bounding box center [271, 321] width 113 height 25
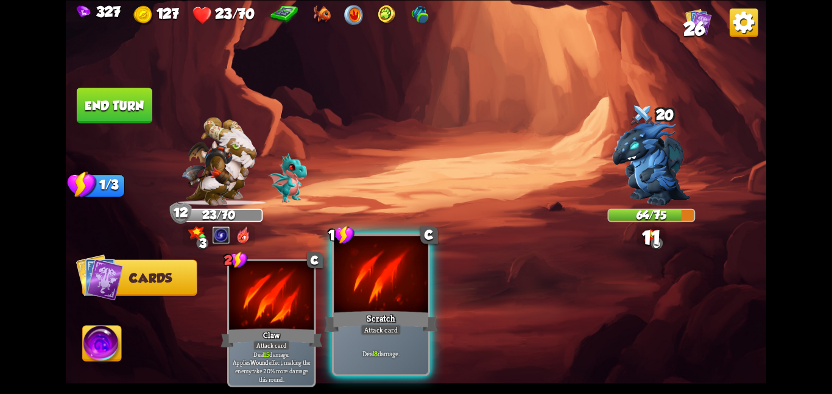
click at [350, 300] on div at bounding box center [381, 275] width 94 height 79
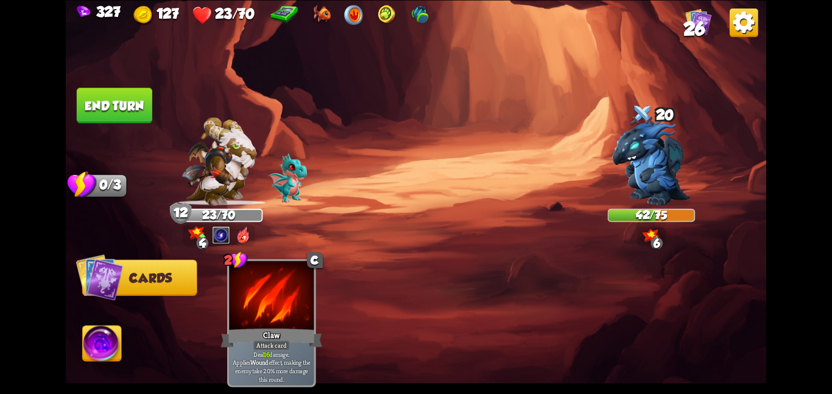
click at [112, 100] on button "End turn" at bounding box center [115, 105] width 76 height 35
